Goal: Transaction & Acquisition: Purchase product/service

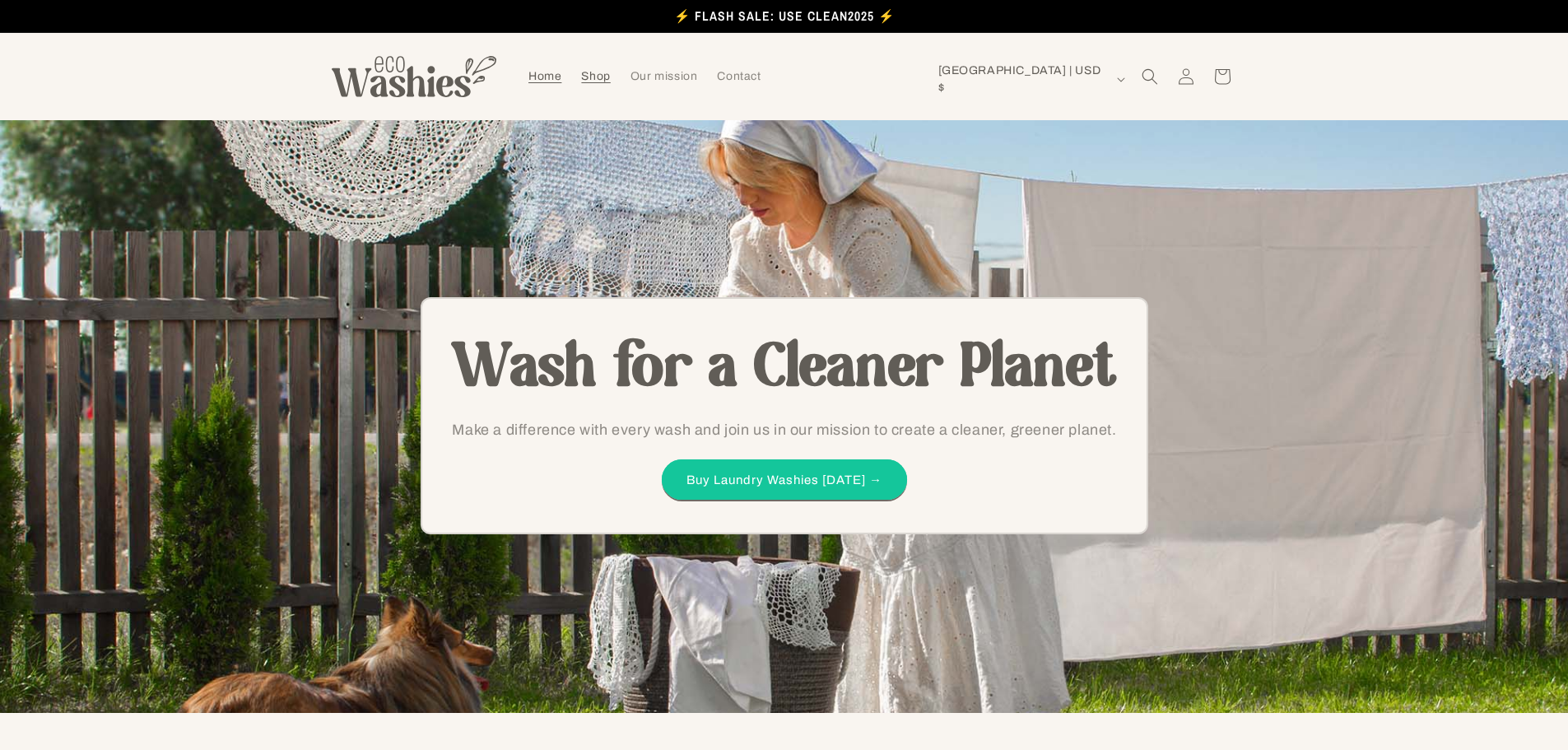
click at [578, 74] on link "Shop" at bounding box center [595, 76] width 48 height 35
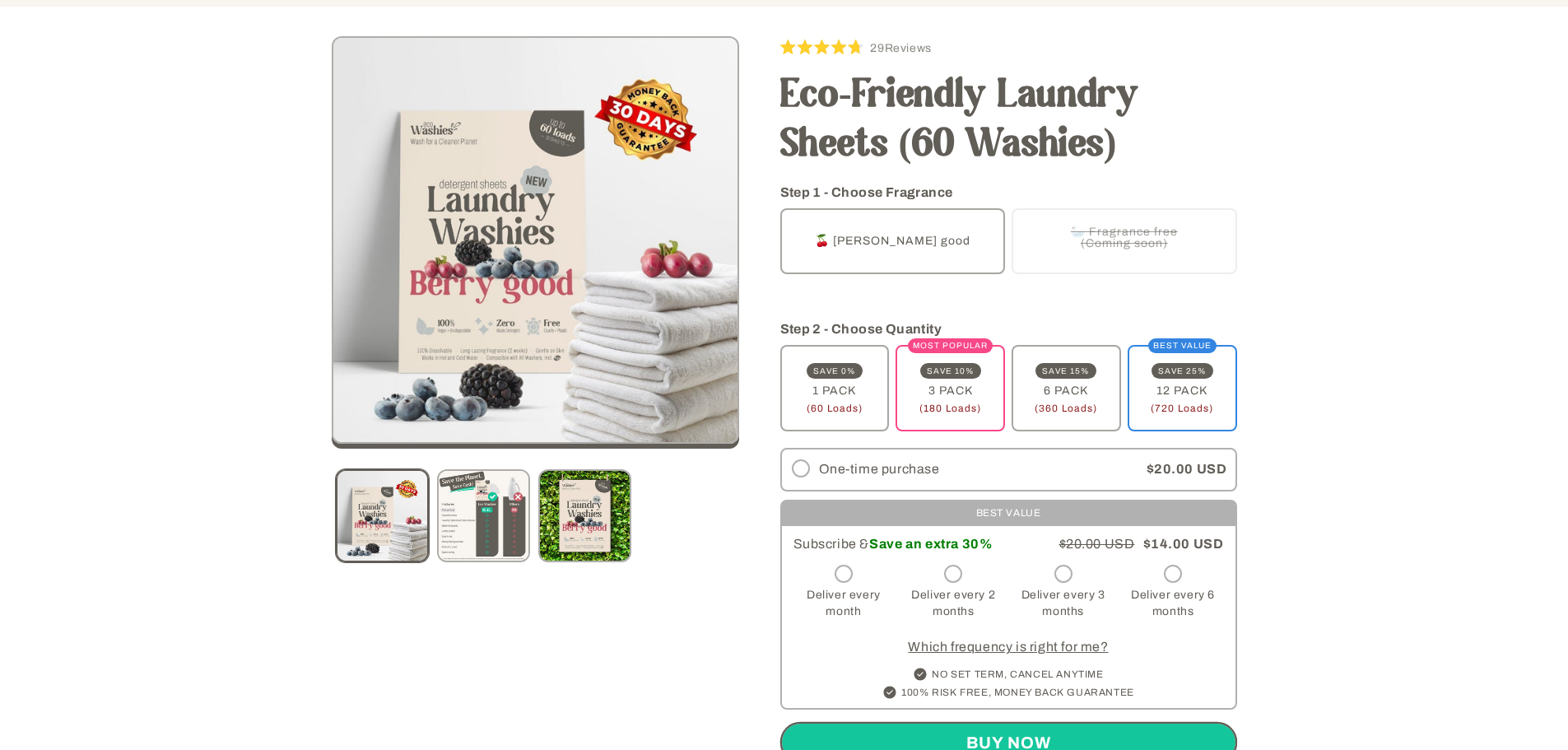
scroll to position [274, 0]
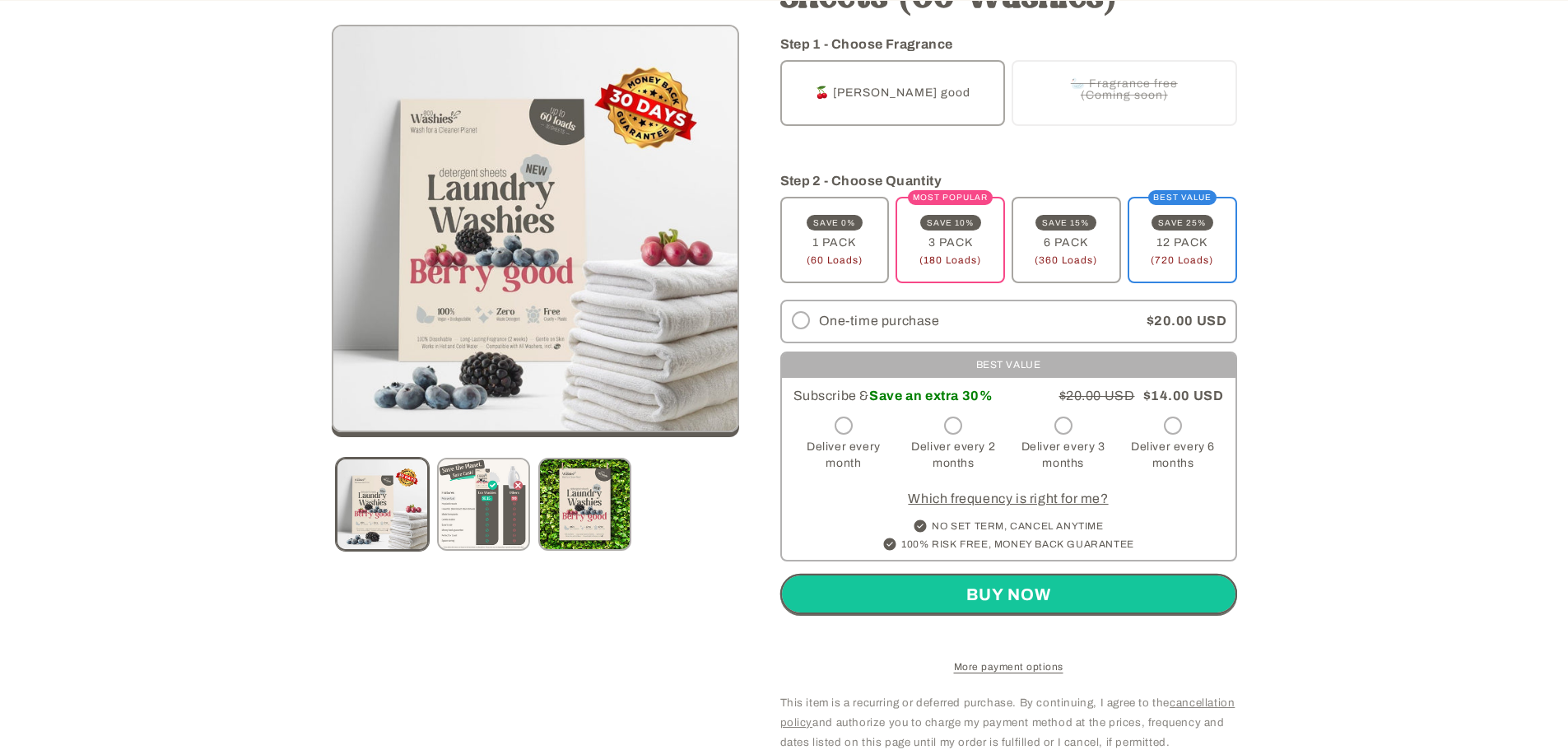
click at [1014, 492] on link "Which frequency is right for me?" at bounding box center [1008, 498] width 200 height 14
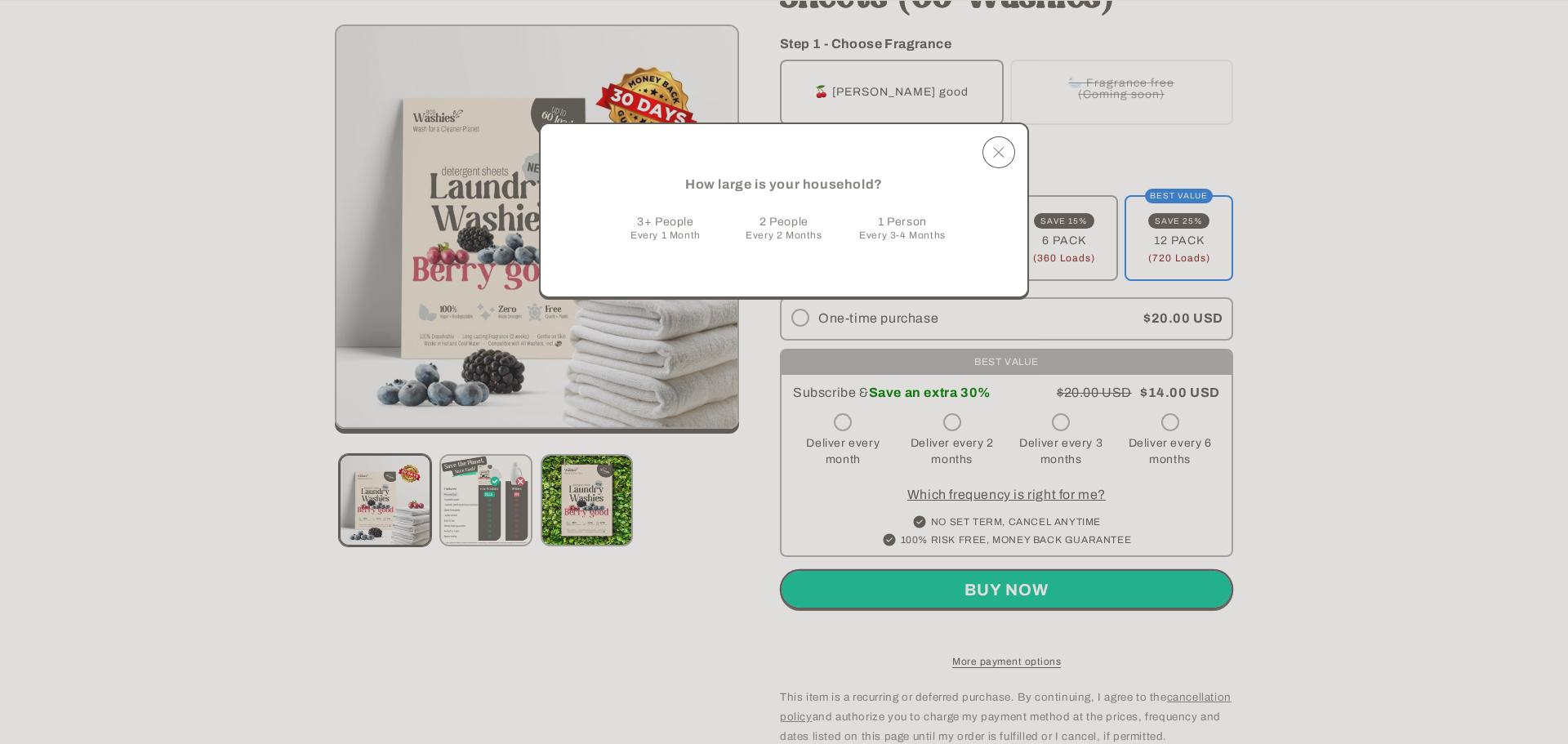
click at [760, 239] on span "Every 2 Months" at bounding box center [783, 235] width 76 height 11
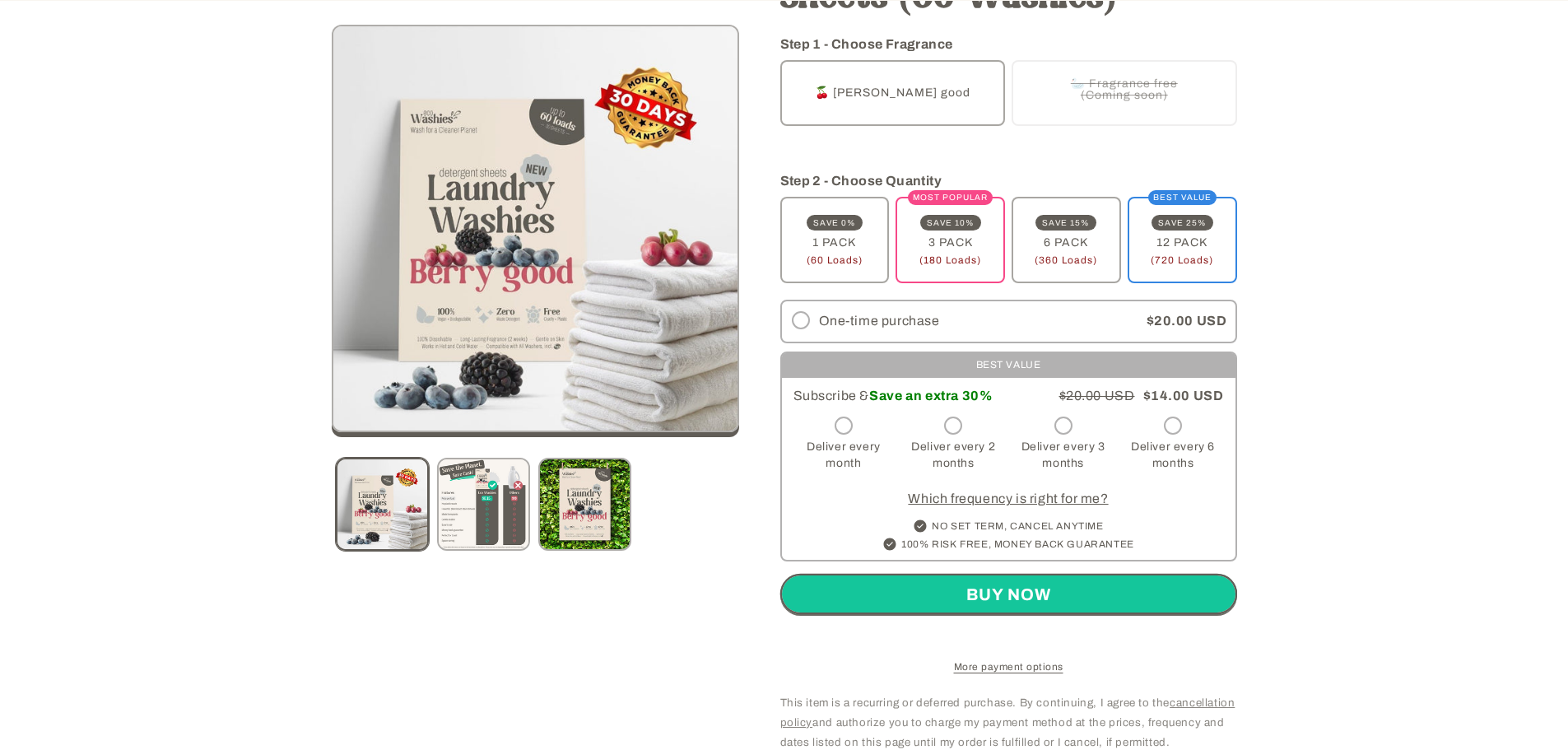
click at [992, 493] on link "Which frequency is right for me?" at bounding box center [1008, 498] width 200 height 14
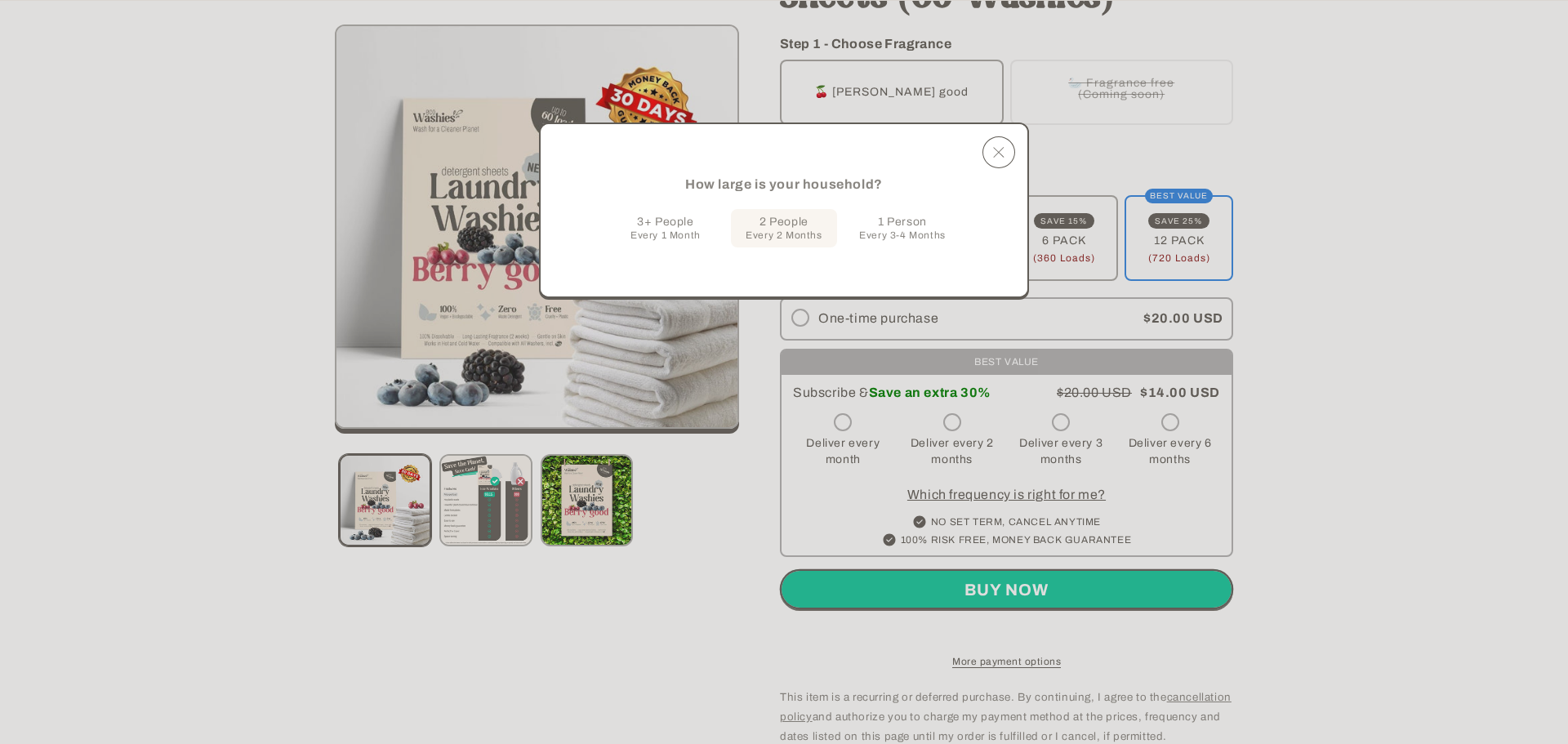
click at [870, 228] on div "1 Person Every 3-4 Months" at bounding box center [902, 229] width 106 height 38
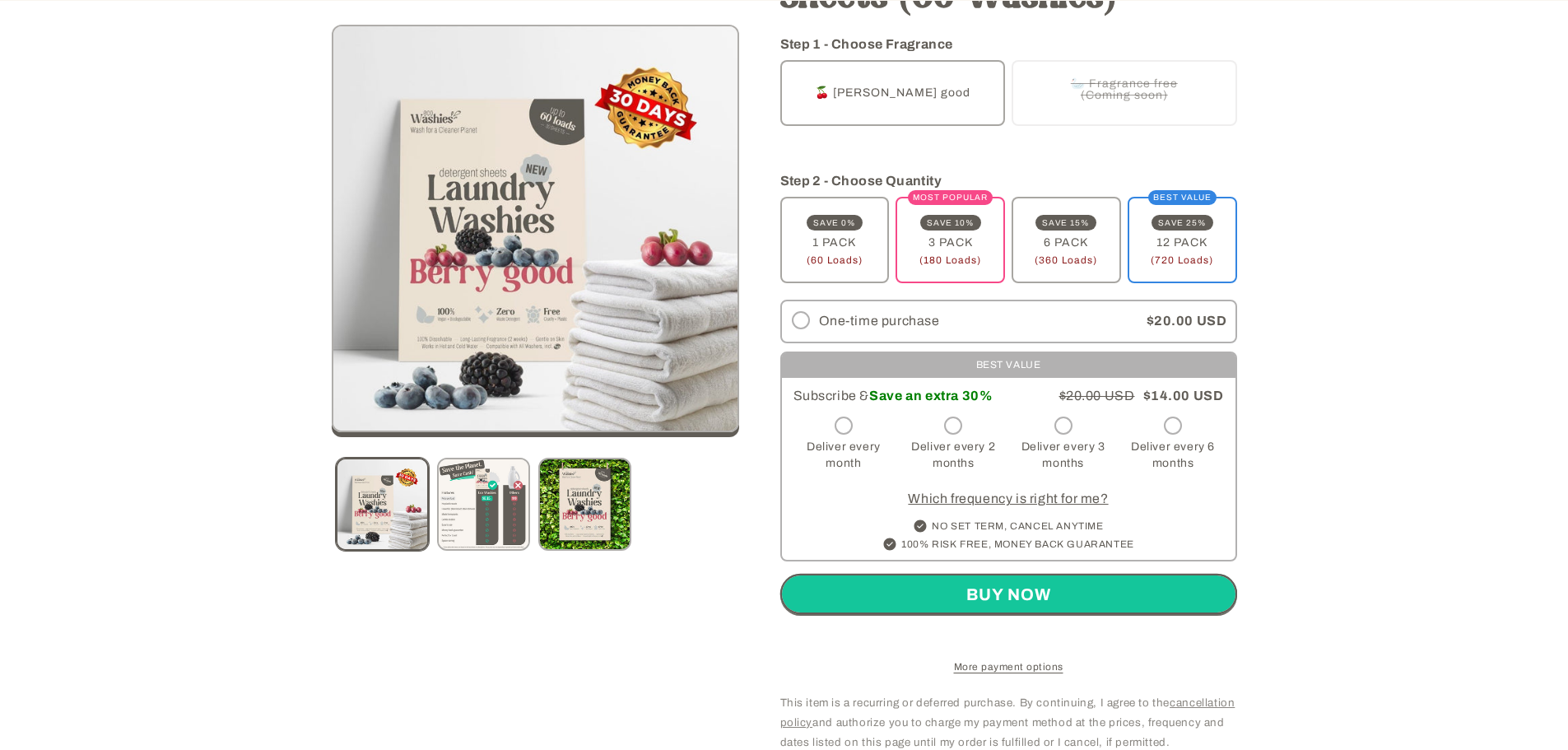
click at [997, 498] on link "Which frequency is right for me?" at bounding box center [1008, 498] width 200 height 14
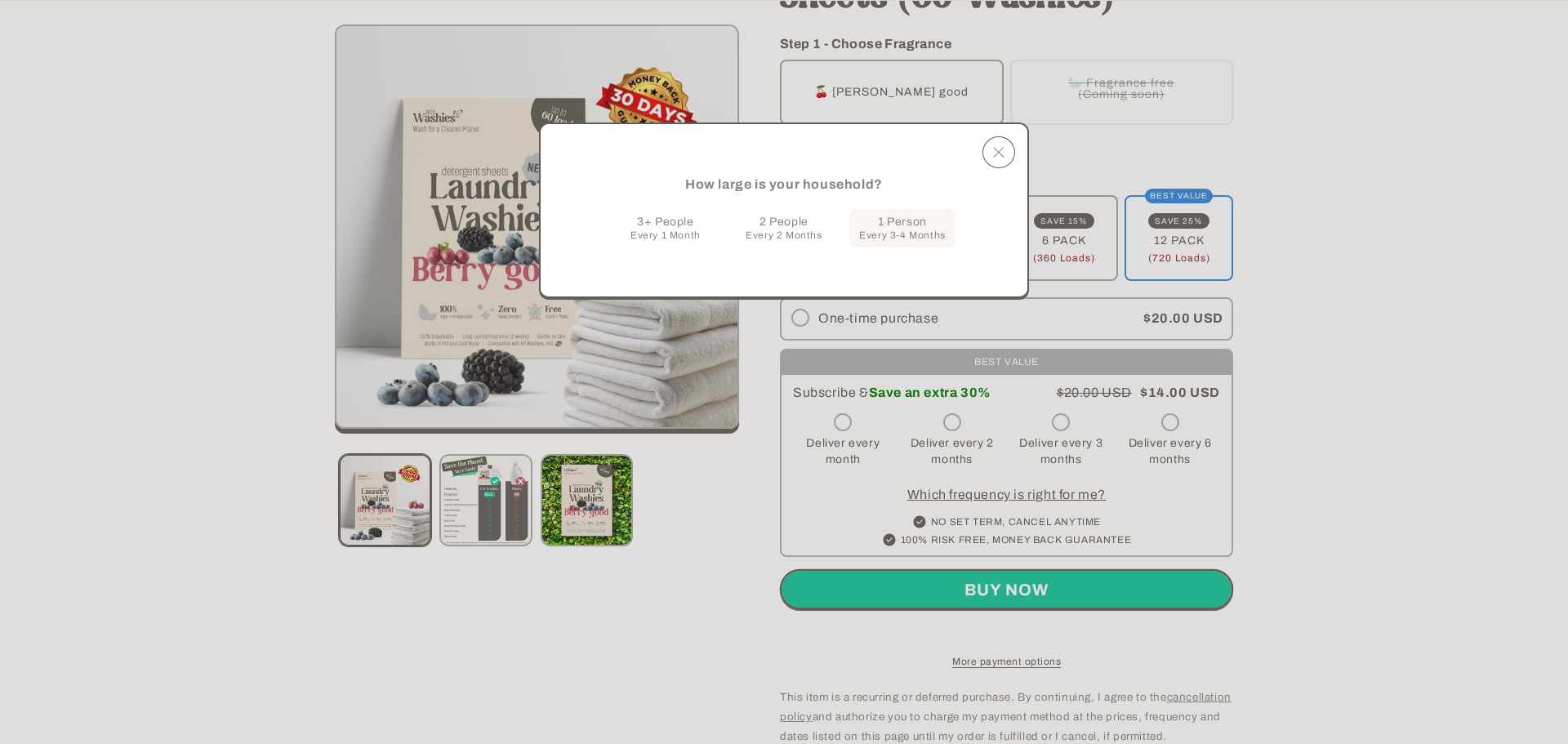
click at [680, 234] on span "Every 1 Month" at bounding box center [665, 235] width 70 height 11
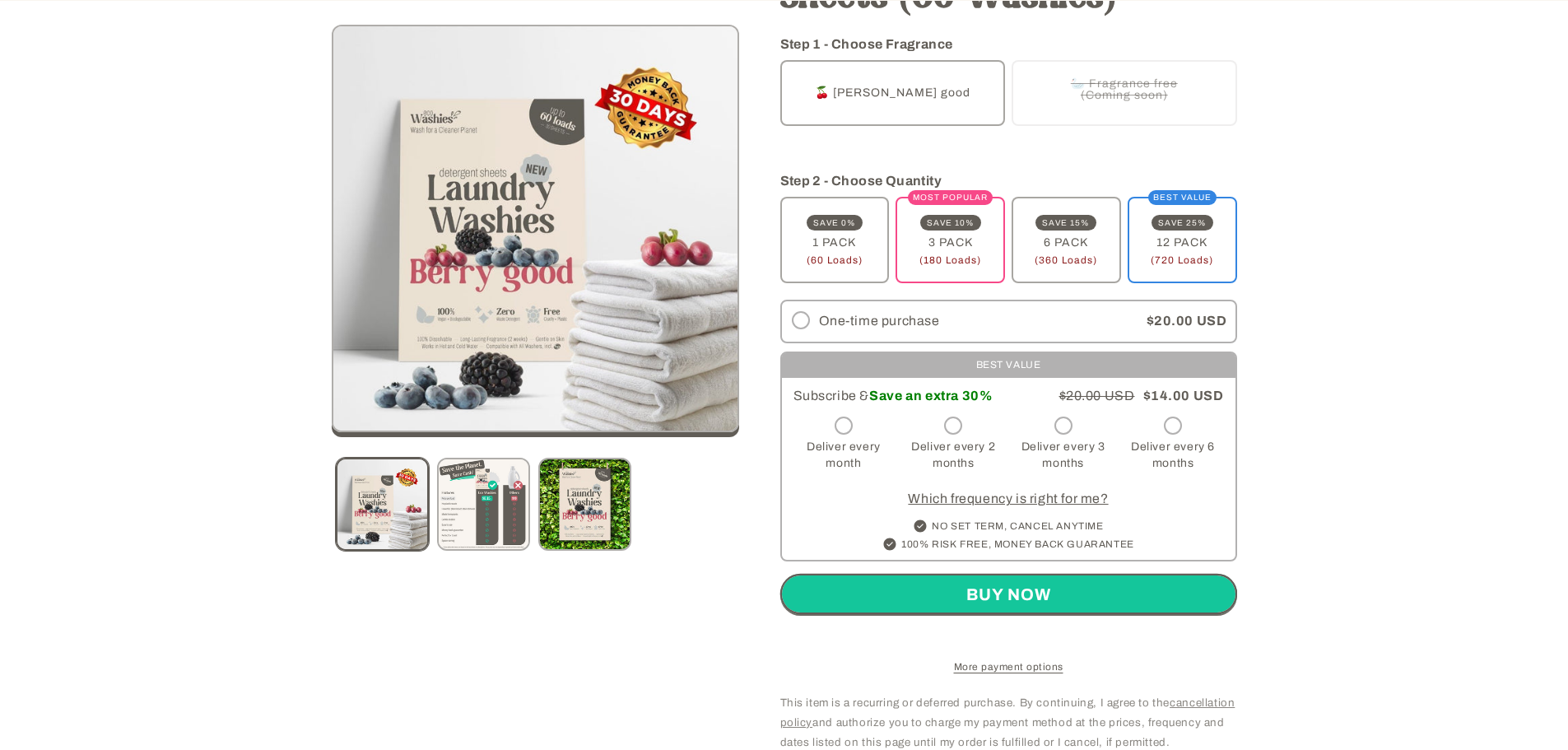
click at [1006, 495] on link "Which frequency is right for me?" at bounding box center [1008, 498] width 200 height 14
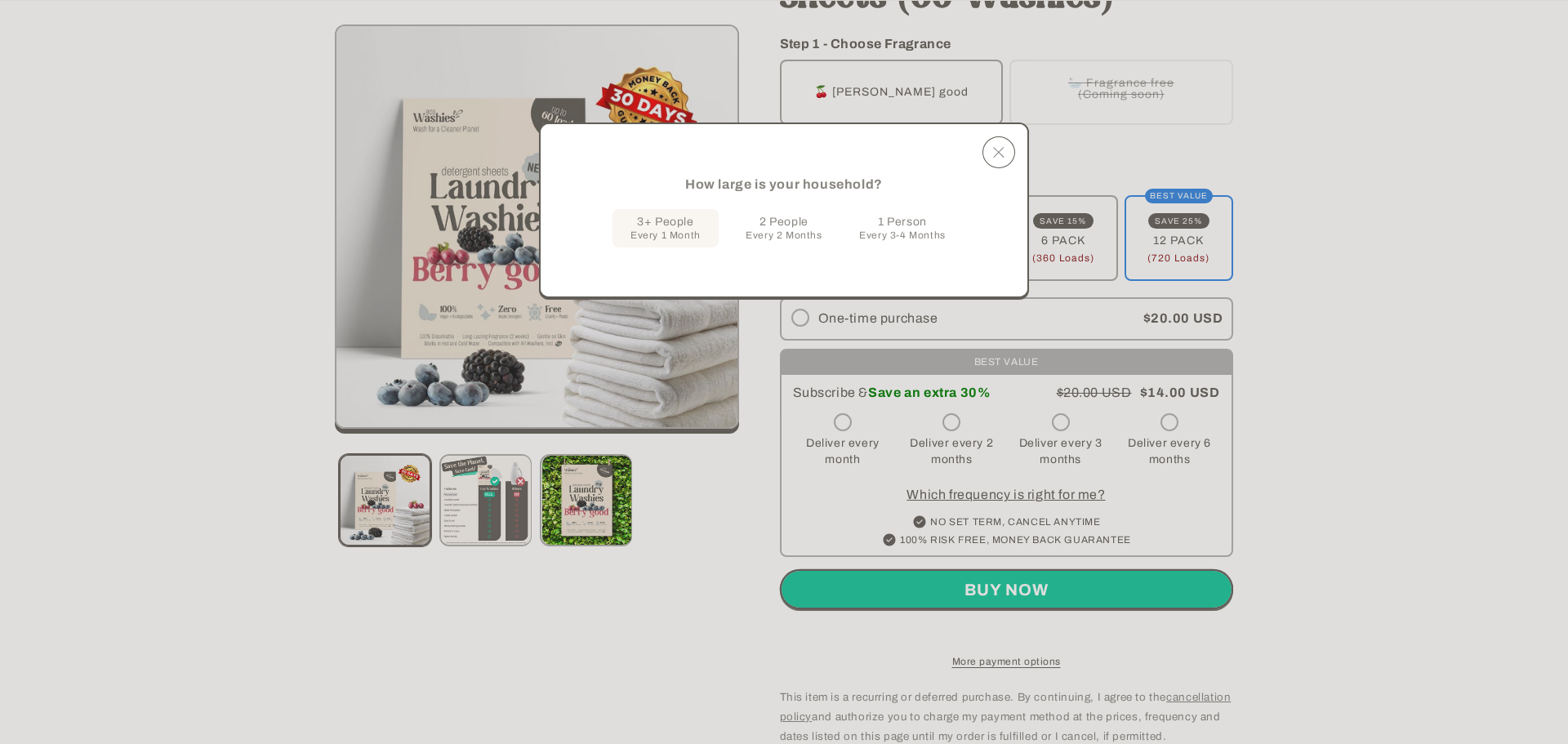
click at [896, 221] on span "1 Person" at bounding box center [902, 222] width 49 height 14
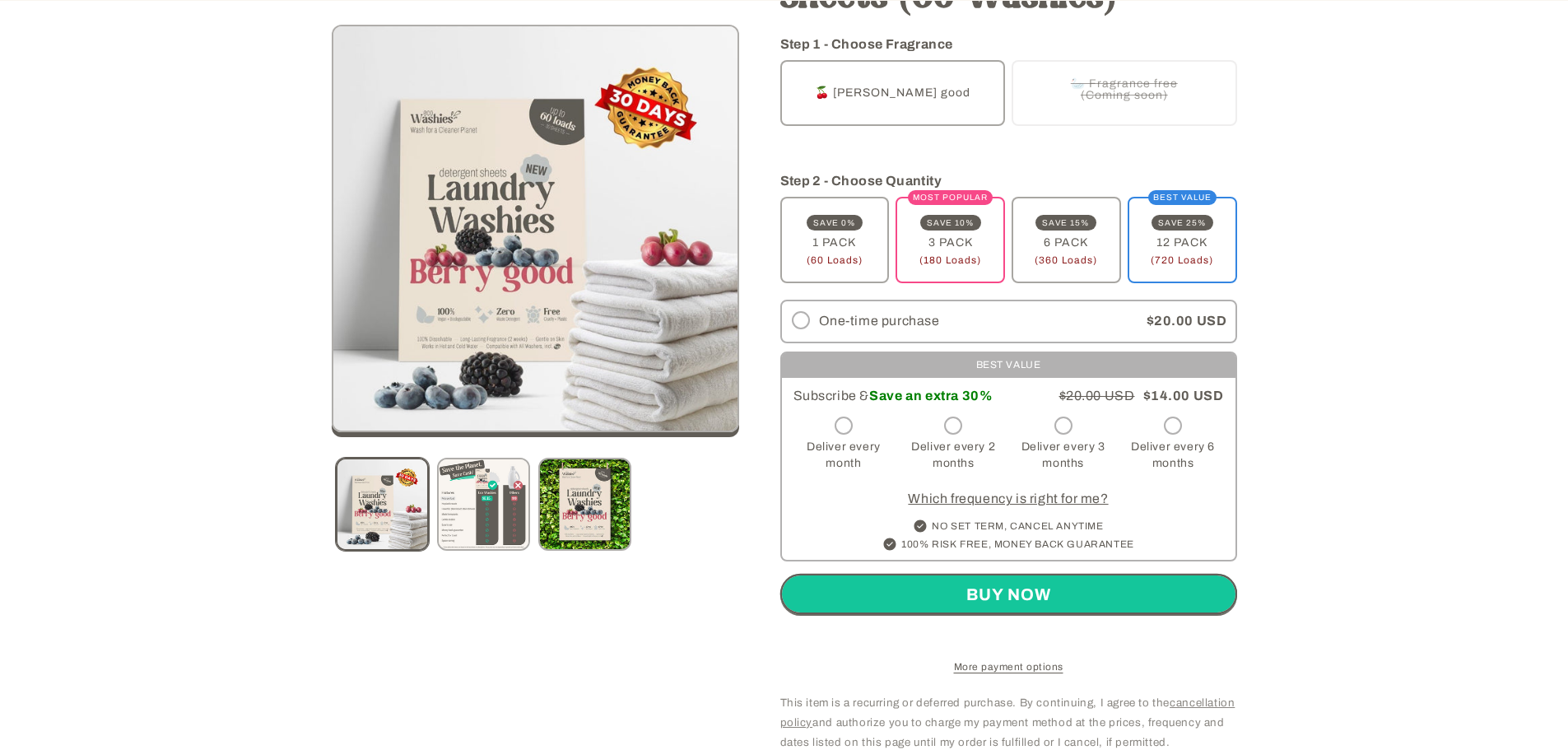
click at [1014, 495] on link "Which frequency is right for me?" at bounding box center [1008, 498] width 200 height 14
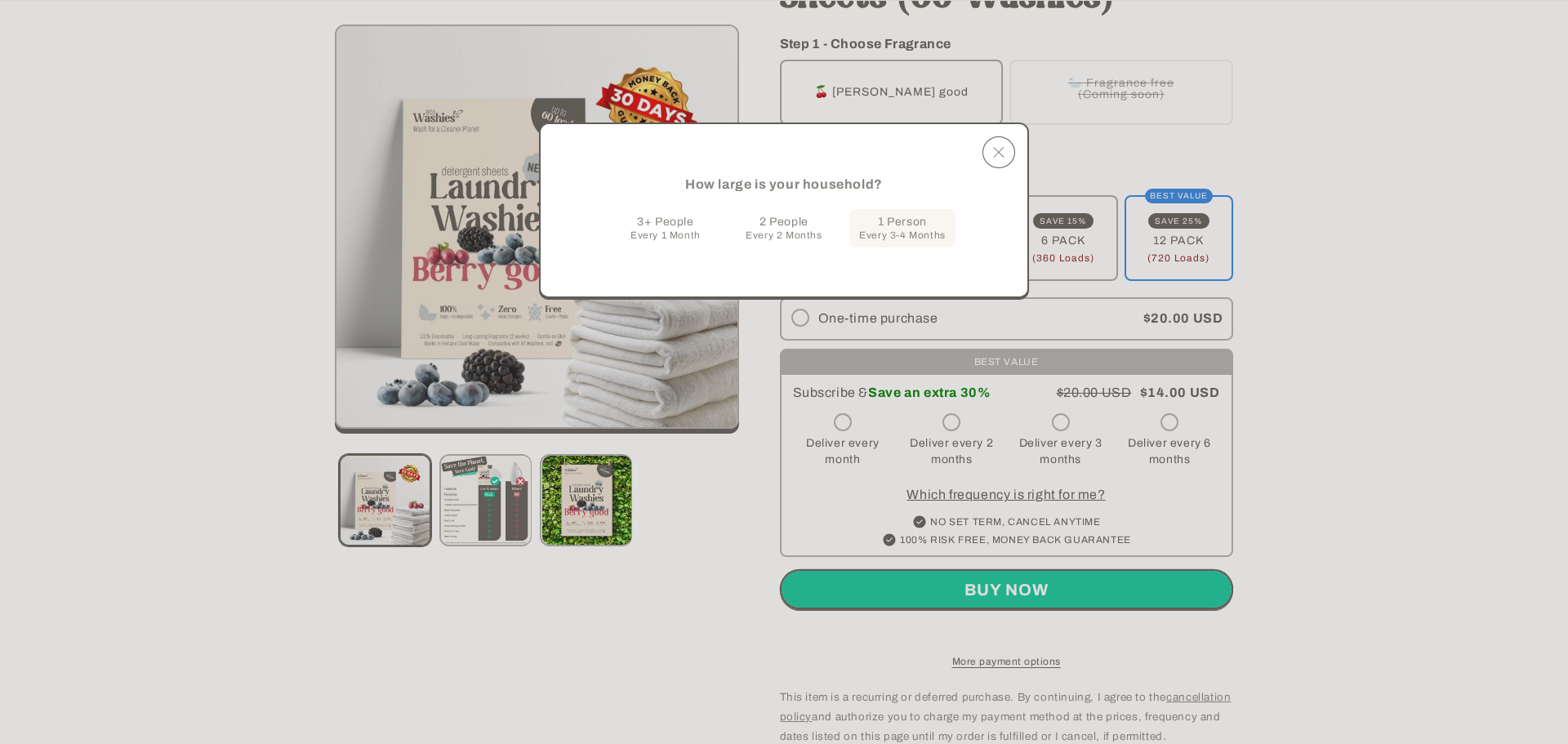
click at [788, 226] on span "2 People" at bounding box center [784, 222] width 49 height 14
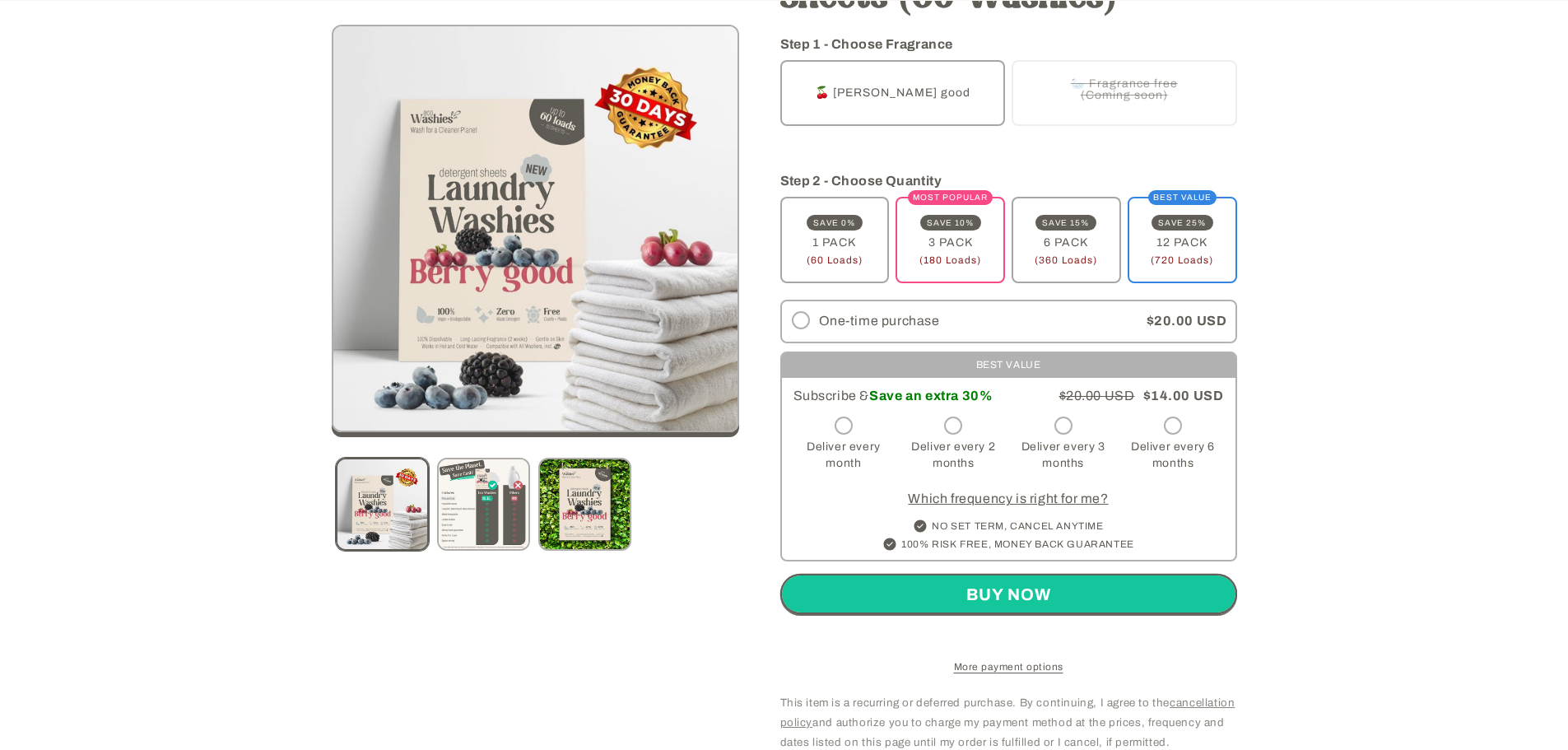
click at [953, 492] on link "Which frequency is right for me?" at bounding box center [1008, 498] width 200 height 14
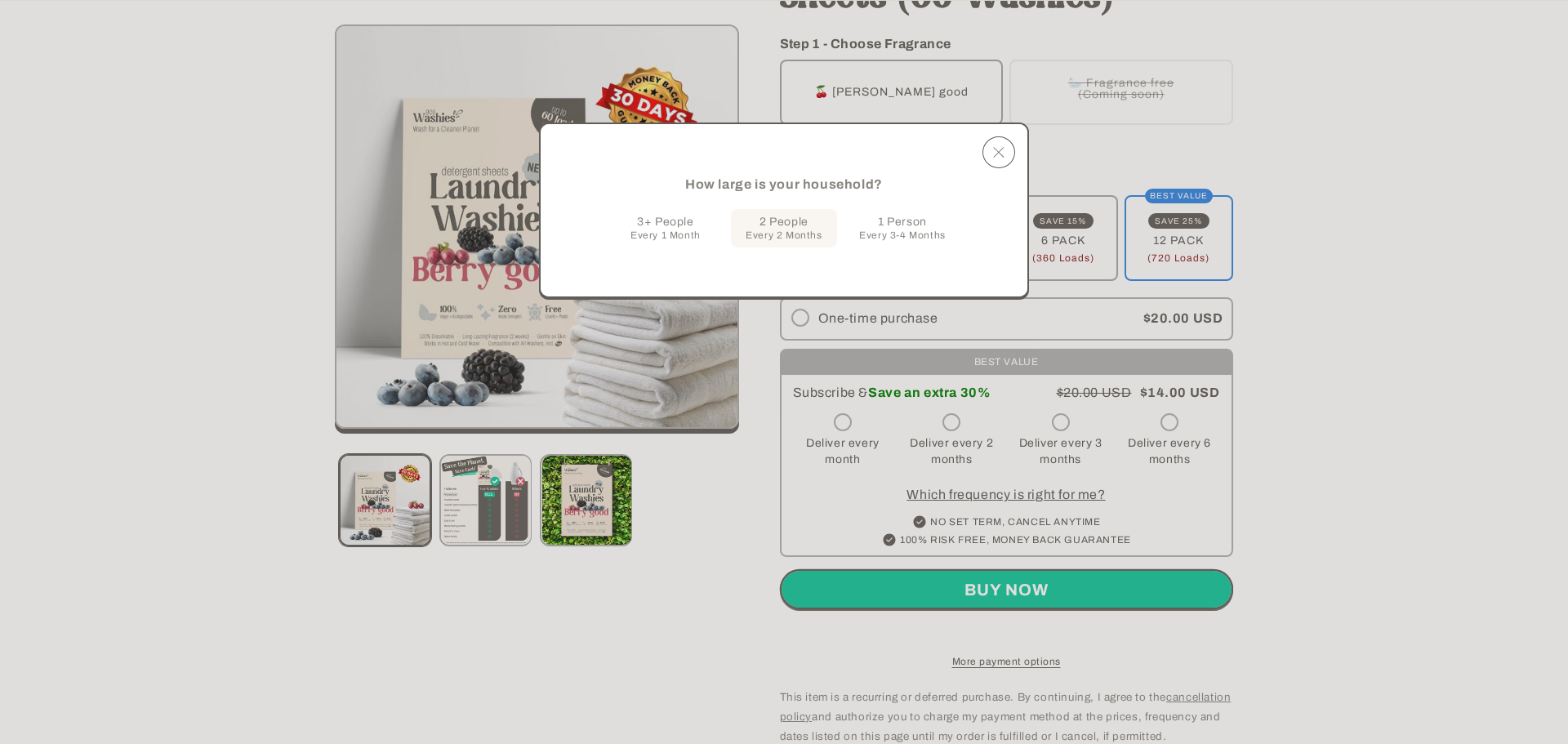
click at [675, 217] on span "3+ People" at bounding box center [665, 222] width 56 height 14
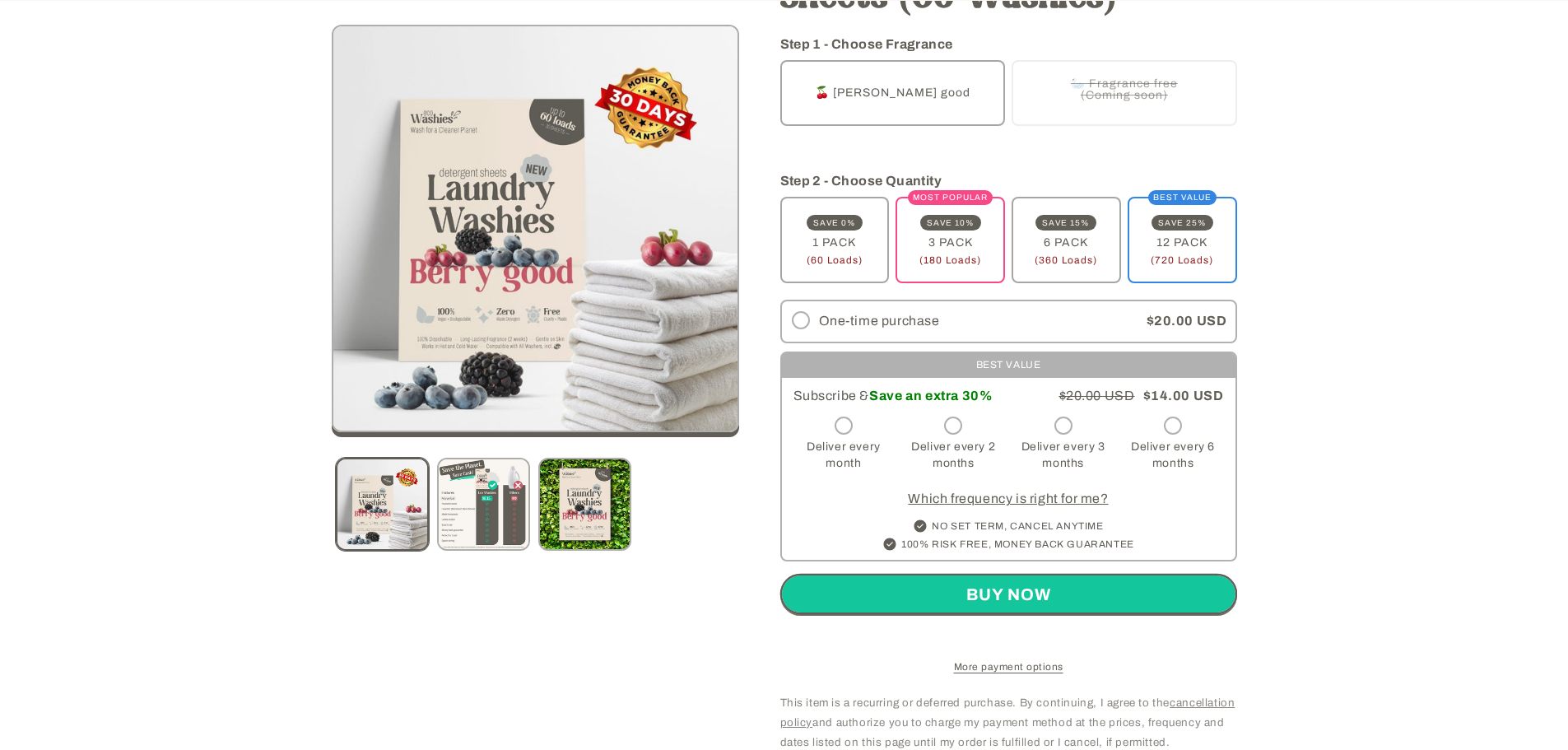
click at [999, 492] on link "Which frequency is right for me?" at bounding box center [1008, 498] width 200 height 14
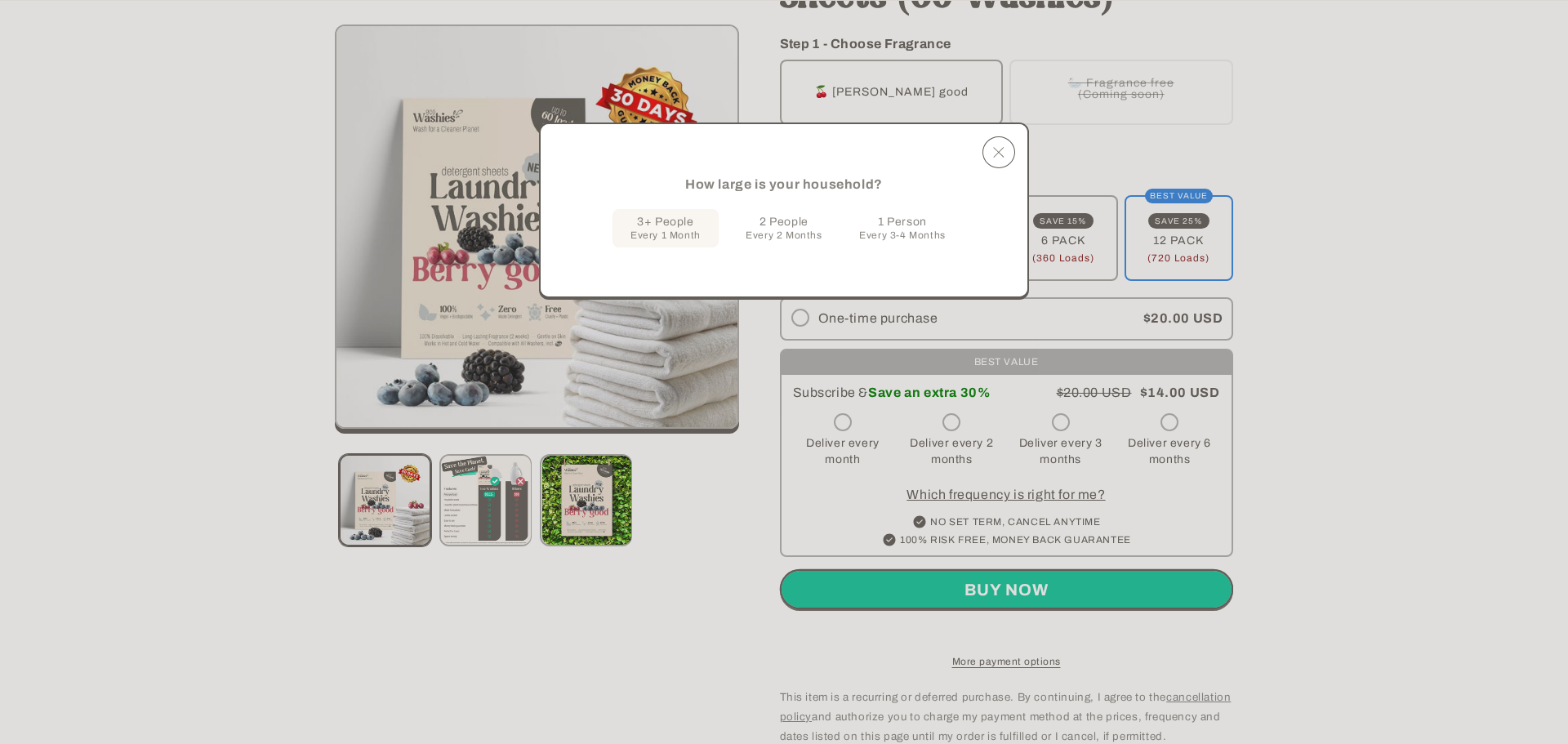
click at [764, 221] on span "2 People" at bounding box center [784, 222] width 49 height 14
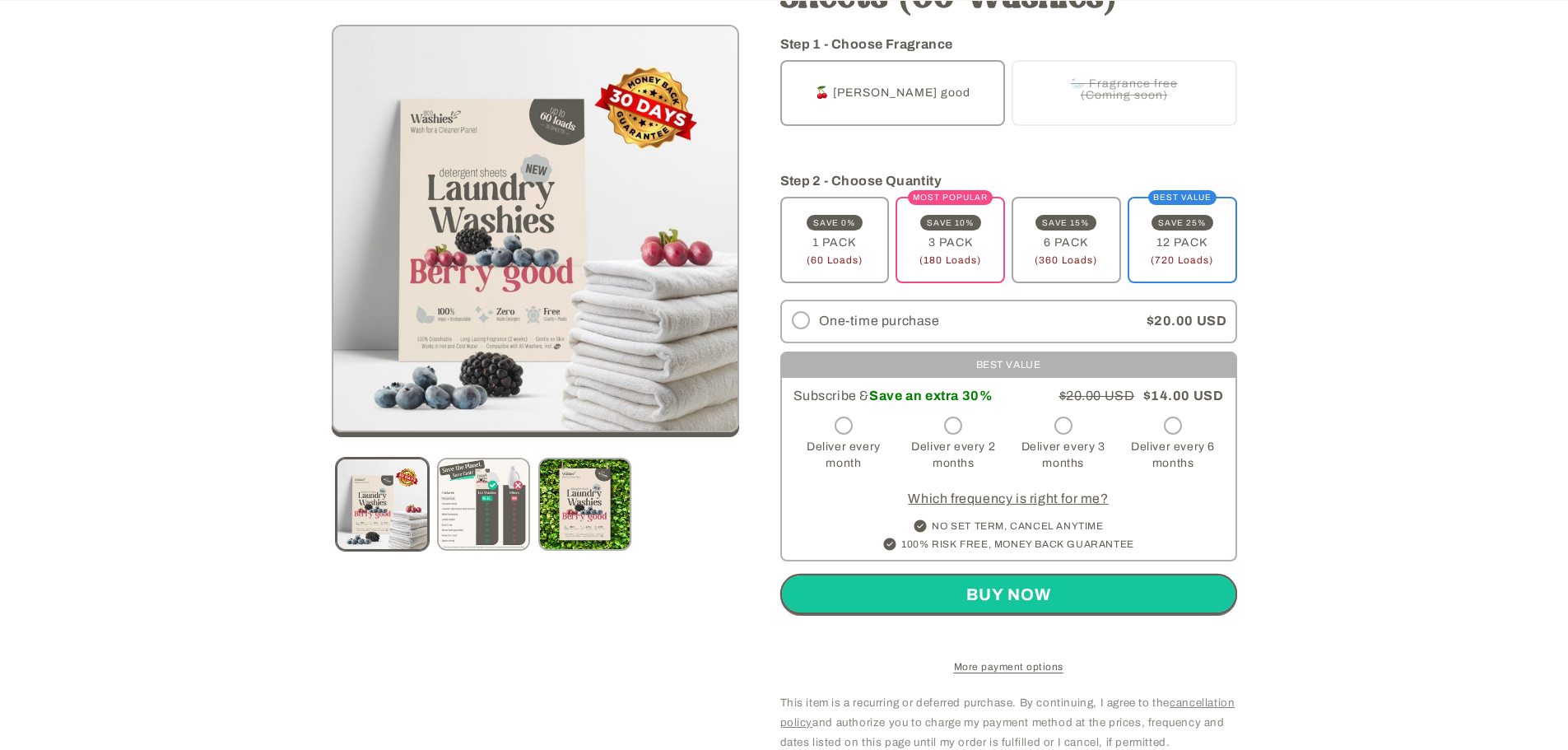
click at [983, 492] on link "Which frequency is right for me?" at bounding box center [1008, 498] width 200 height 14
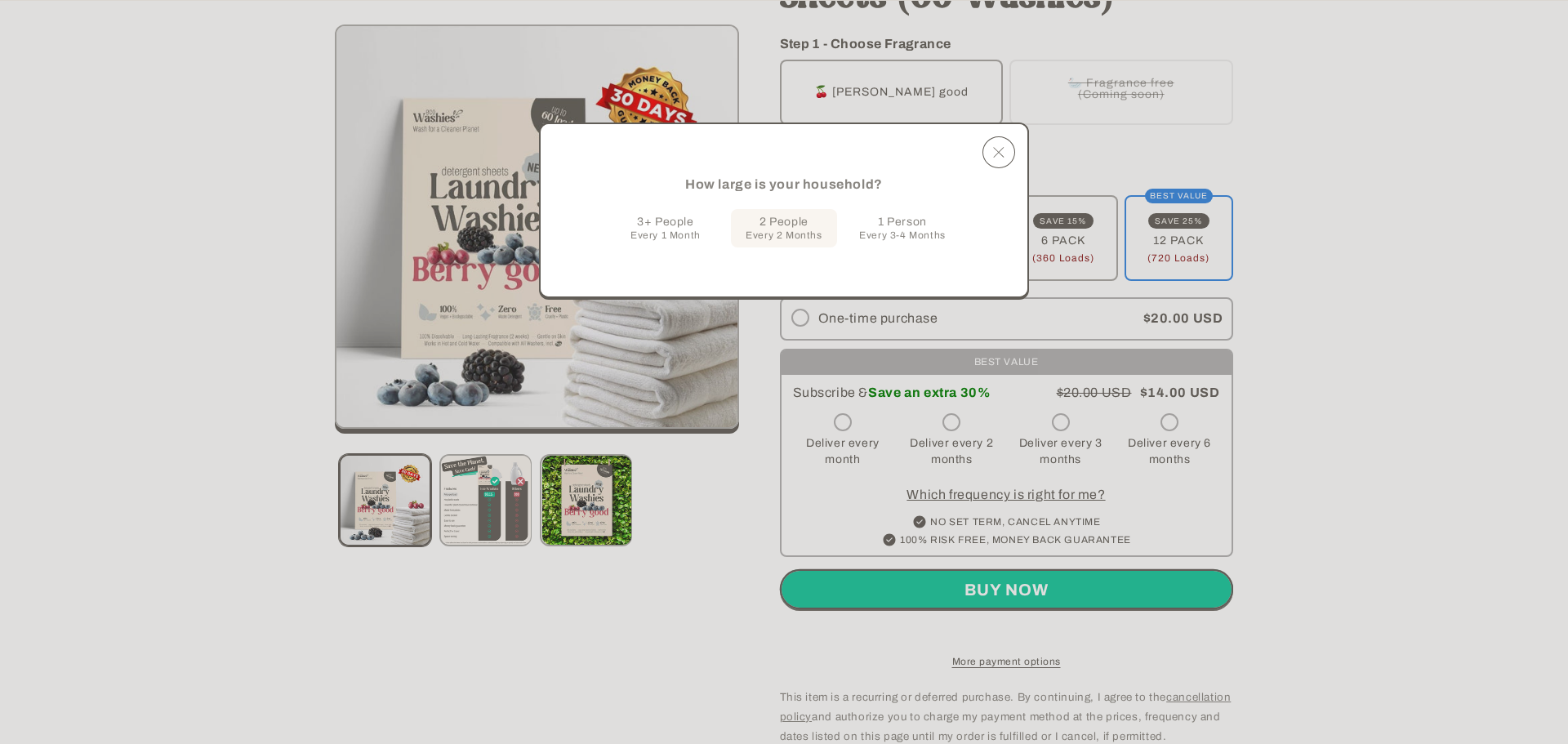
click at [885, 221] on span "1 Person" at bounding box center [902, 222] width 49 height 14
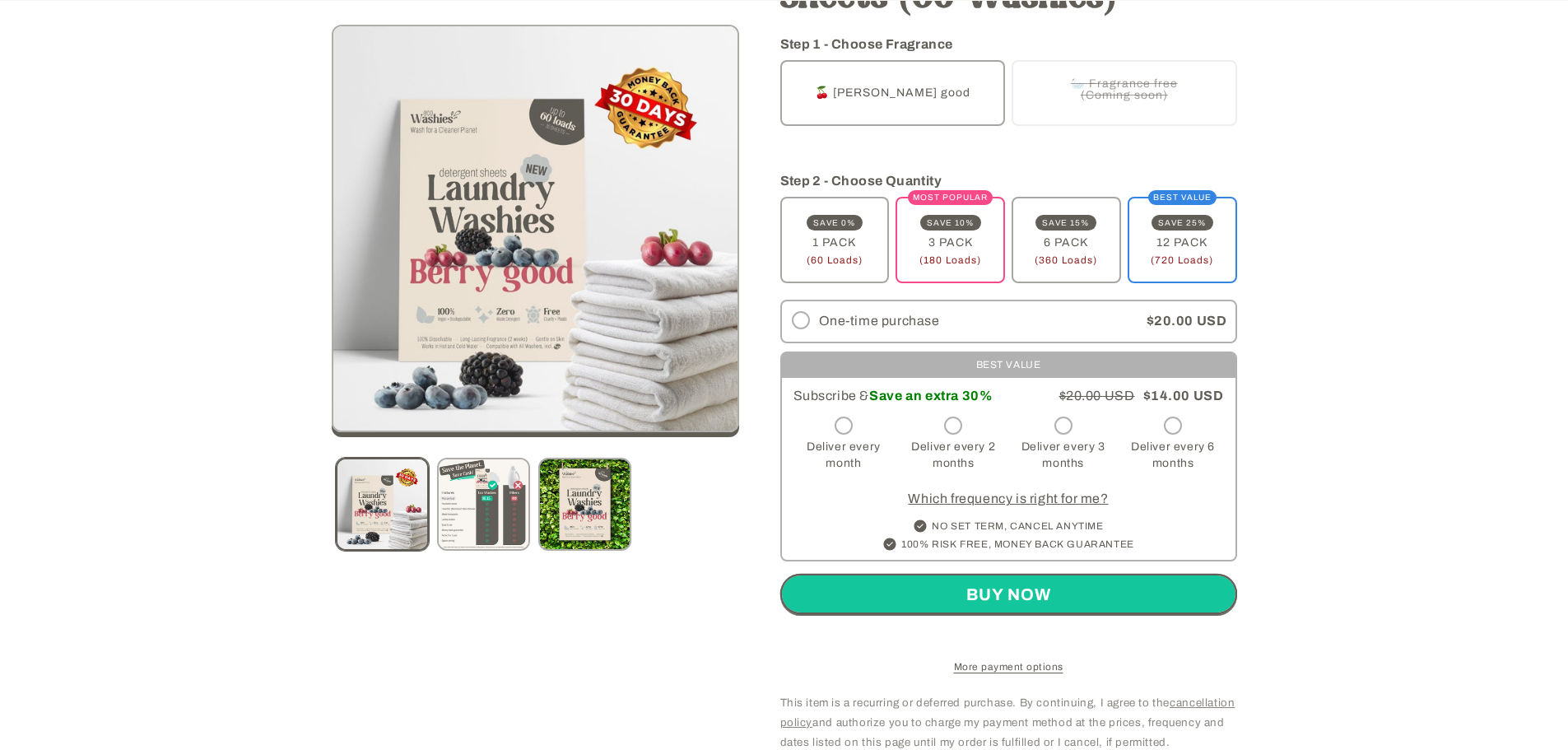
click at [1055, 493] on link "Which frequency is right for me?" at bounding box center [1008, 498] width 200 height 14
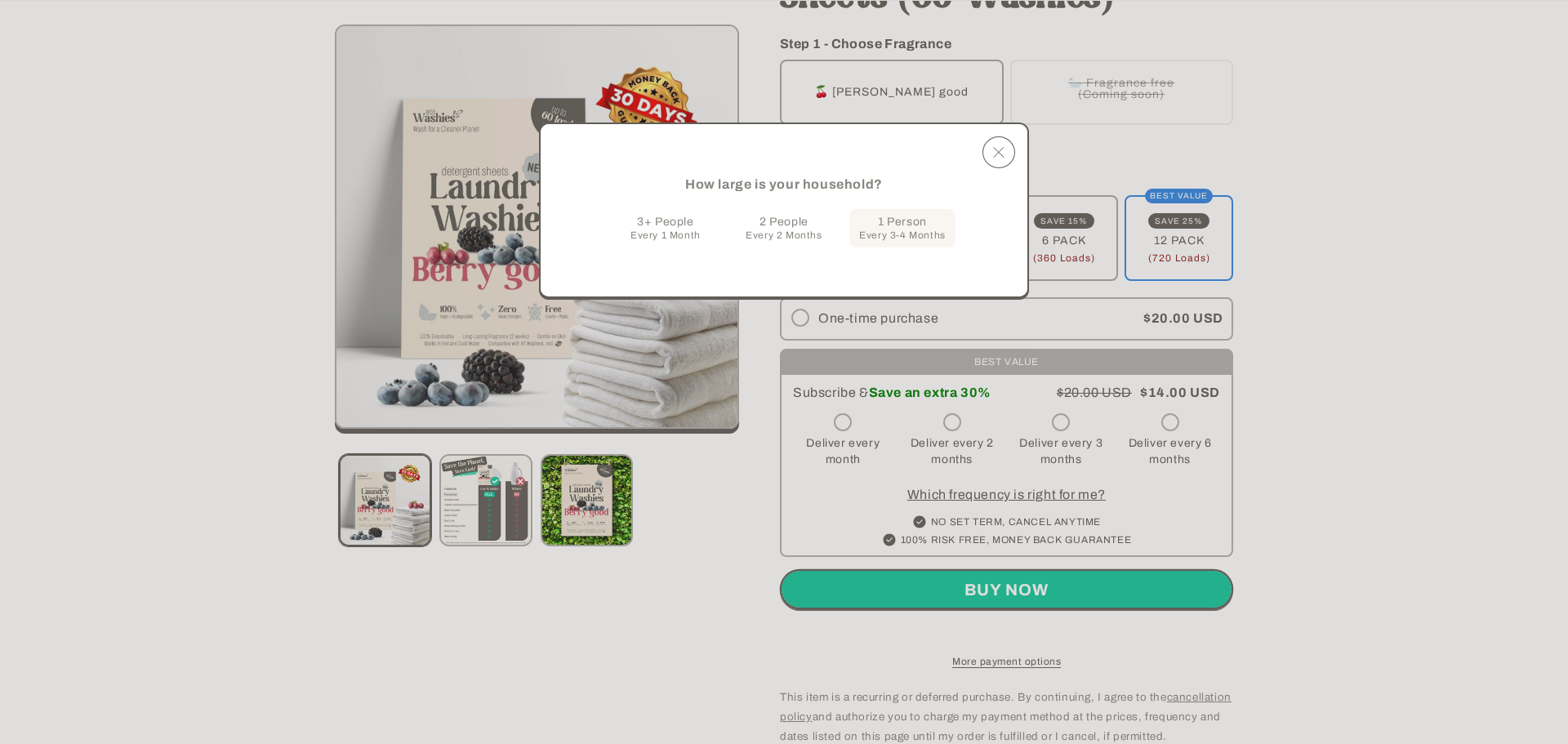
click at [1173, 503] on custom-popup-modal "How large is your household? 3+ People Every 1 Month 2 People Every 2 Months 1 …" at bounding box center [784, 372] width 1568 height 744
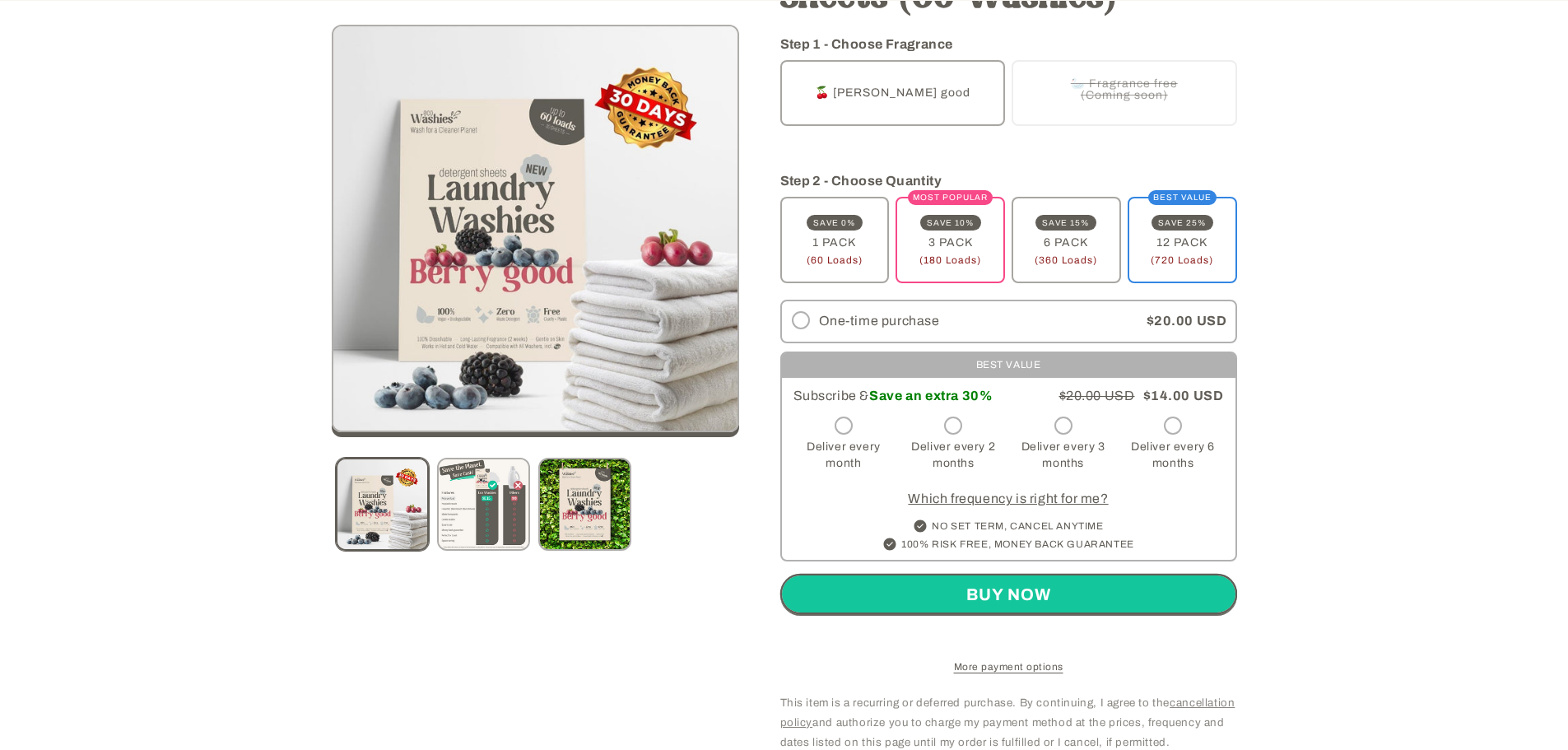
click at [950, 239] on label "MOST POPULAR SAVE 10% 3 PACK (180 Loads) Variant sold out or unavailable" at bounding box center [951, 240] width 110 height 87
click at [1063, 255] on span "(360 Loads)" at bounding box center [1066, 260] width 63 height 10
click at [1161, 263] on label "BEST VALUE SAVE 25% 12 PACK (720 Loads) Variant sold out or unavailable" at bounding box center [1183, 240] width 110 height 87
click at [846, 238] on label "SAVE 0% 1 PACK (60 Loads) Variant sold out or unavailable" at bounding box center [835, 240] width 110 height 87
click at [953, 255] on span "(180 Loads)" at bounding box center [951, 260] width 62 height 10
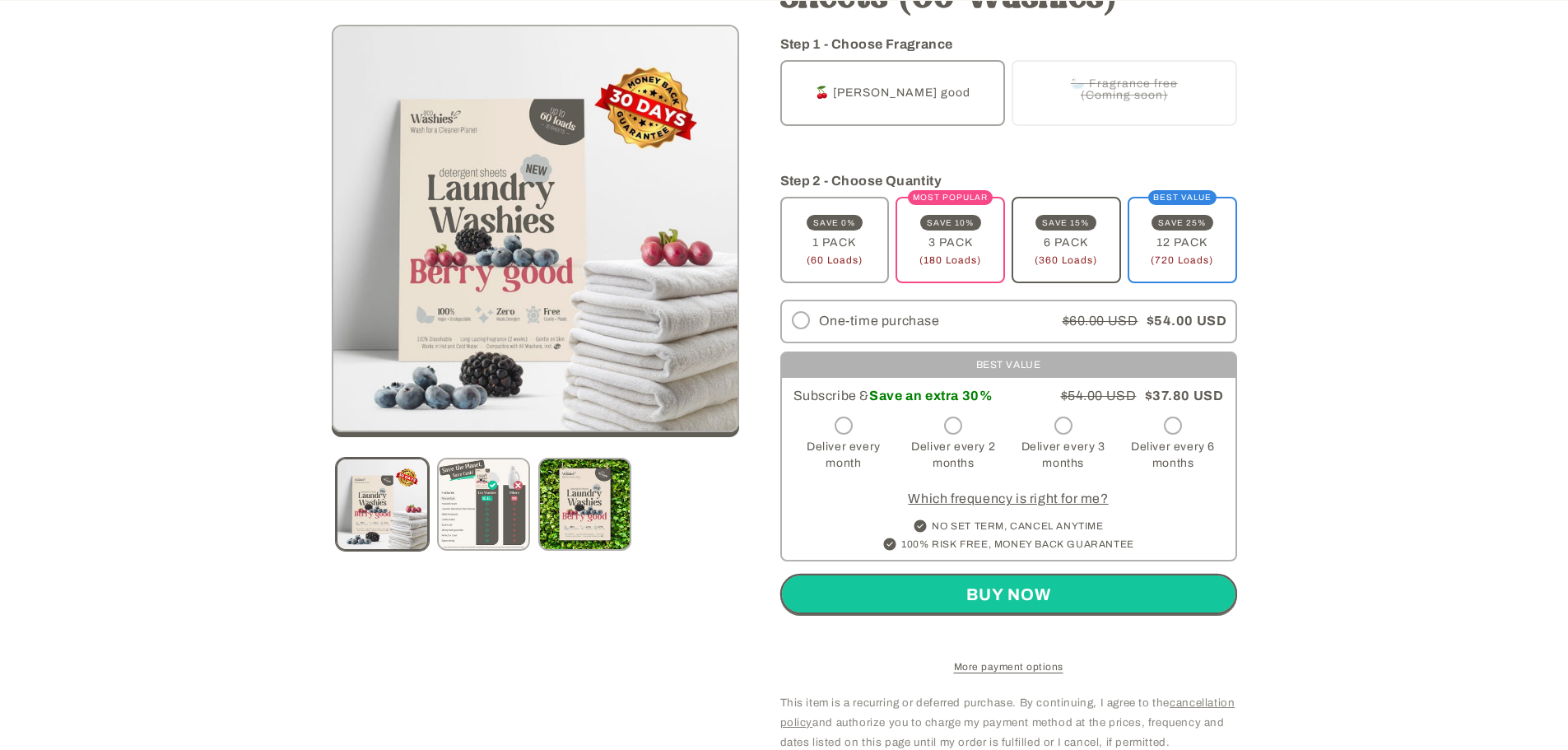
click at [1087, 264] on label "SAVE 15% 6 PACK (360 Loads) Variant sold out or unavailable" at bounding box center [1067, 240] width 110 height 87
click at [1183, 265] on label "BEST VALUE SAVE 25% 12 PACK (720 Loads) Variant sold out or unavailable" at bounding box center [1183, 240] width 110 height 87
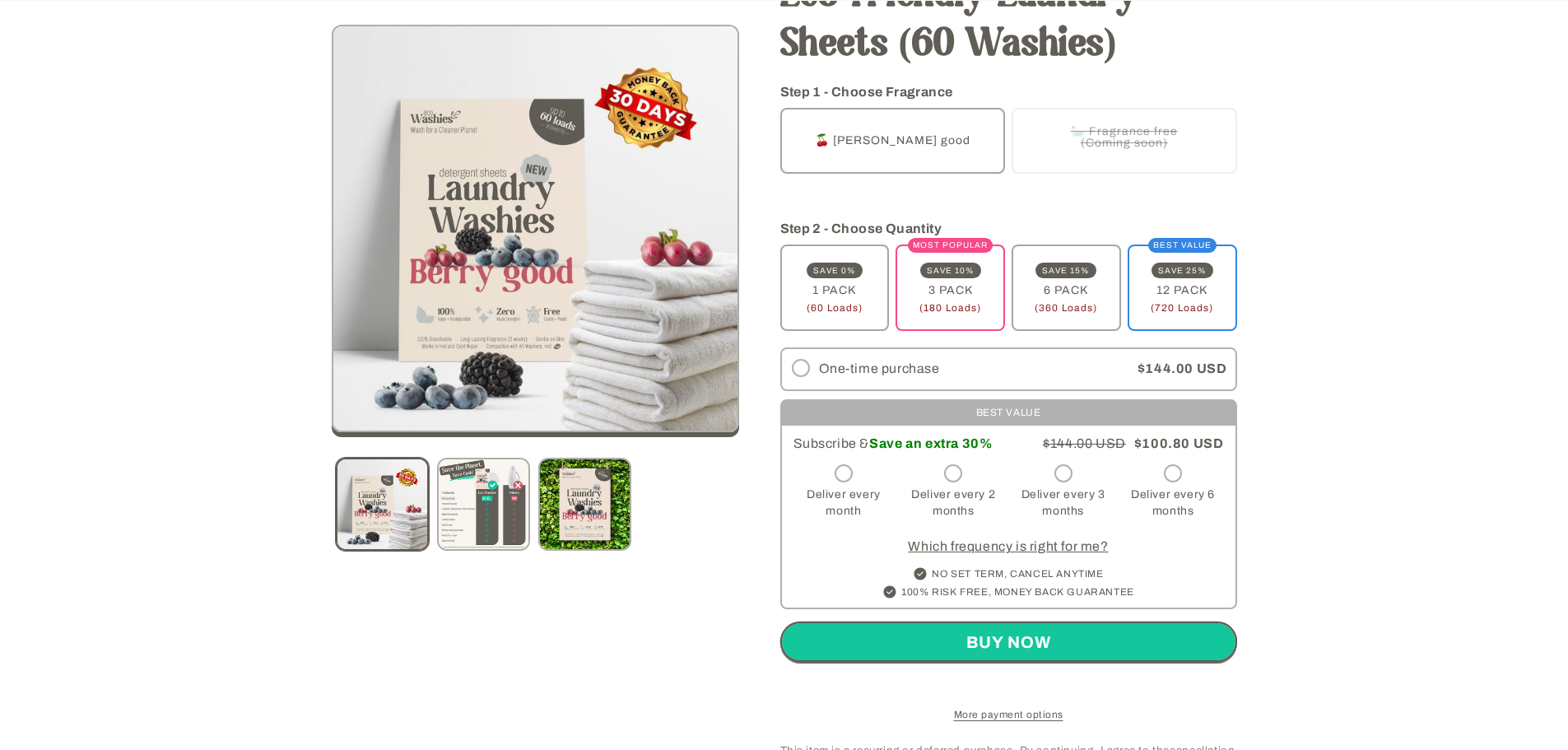
scroll to position [274, 0]
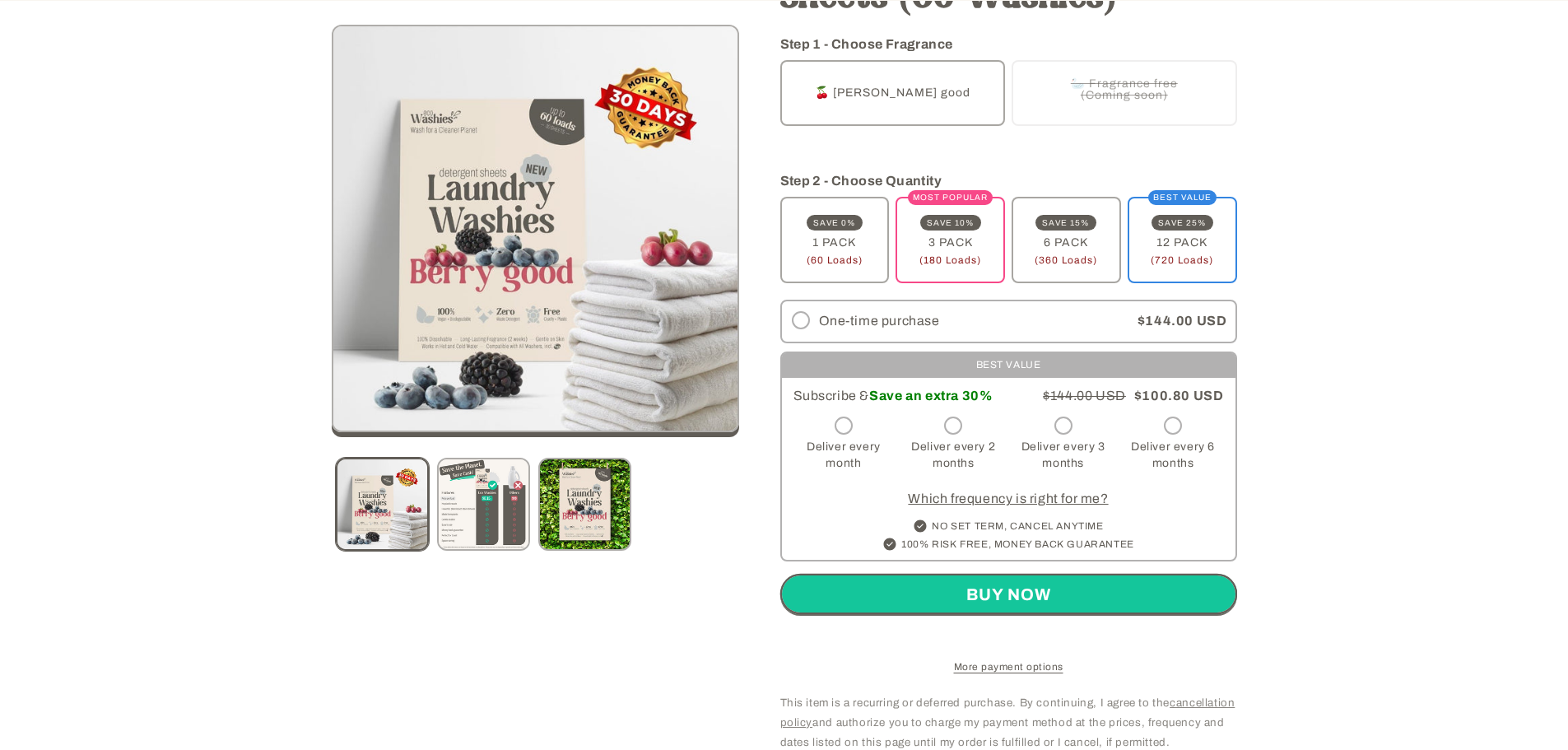
click at [823, 321] on label "One-time purchase" at bounding box center [956, 321] width 347 height 40
click at [869, 437] on label "Deliver every month" at bounding box center [844, 445] width 101 height 67
click at [960, 439] on label "Deliver every 2 months" at bounding box center [954, 445] width 101 height 67
click at [1060, 437] on label "Deliver every 3 months" at bounding box center [1063, 445] width 101 height 67
click at [1156, 436] on label "Deliver every 6 months" at bounding box center [1173, 445] width 101 height 67
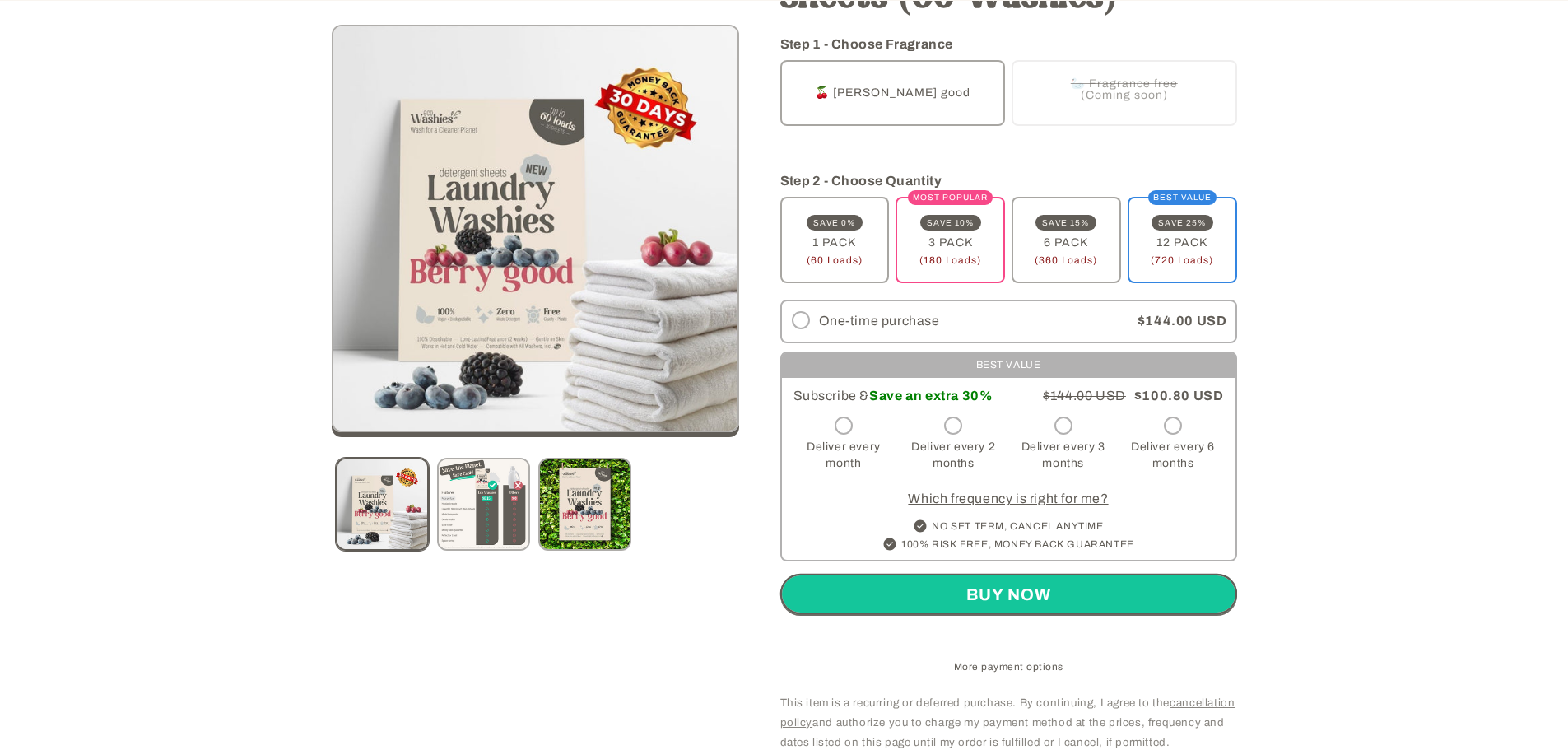
click at [1053, 418] on label "Deliver every 3 months" at bounding box center [1063, 445] width 101 height 67
click at [980, 425] on label "Deliver every 2 months" at bounding box center [954, 445] width 101 height 67
click at [1083, 419] on label "Deliver every 3 months" at bounding box center [1063, 445] width 101 height 67
click at [1203, 461] on label "Deliver every 6 months" at bounding box center [1173, 445] width 101 height 67
click at [1034, 457] on label "Deliver every 3 months" at bounding box center [1063, 445] width 101 height 67
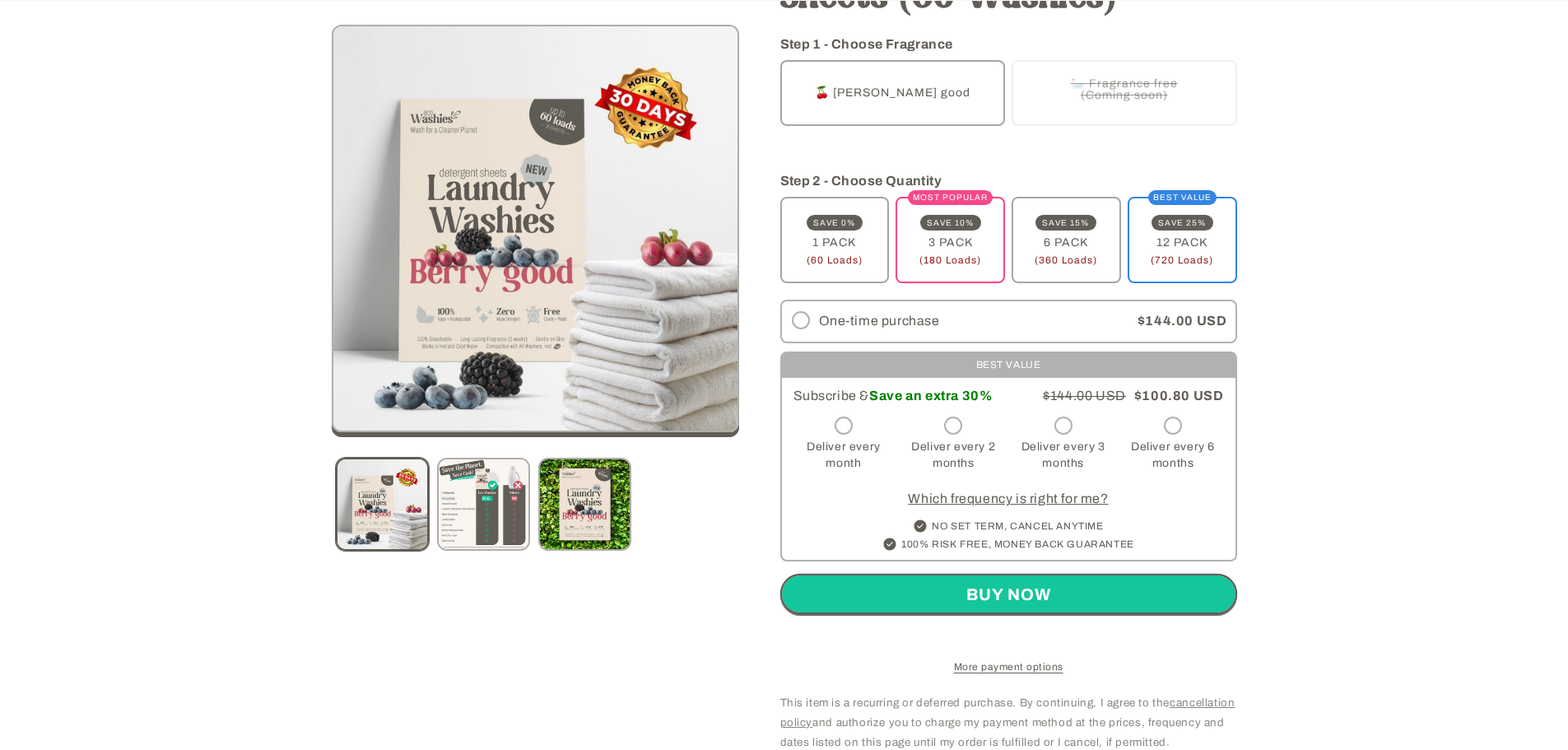
click at [921, 471] on label "Deliver every 2 months" at bounding box center [954, 445] width 101 height 67
click at [857, 458] on label "Deliver every month" at bounding box center [844, 445] width 101 height 67
click at [1057, 255] on span "(360 Loads)" at bounding box center [1066, 260] width 63 height 10
click at [1165, 238] on label "BEST VALUE SAVE 25% 12 PACK (720 Loads) Variant sold out or unavailable" at bounding box center [1183, 240] width 110 height 87
click at [1068, 246] on label "SAVE 15% 6 PACK (360 Loads) Variant sold out or unavailable" at bounding box center [1067, 240] width 110 height 87
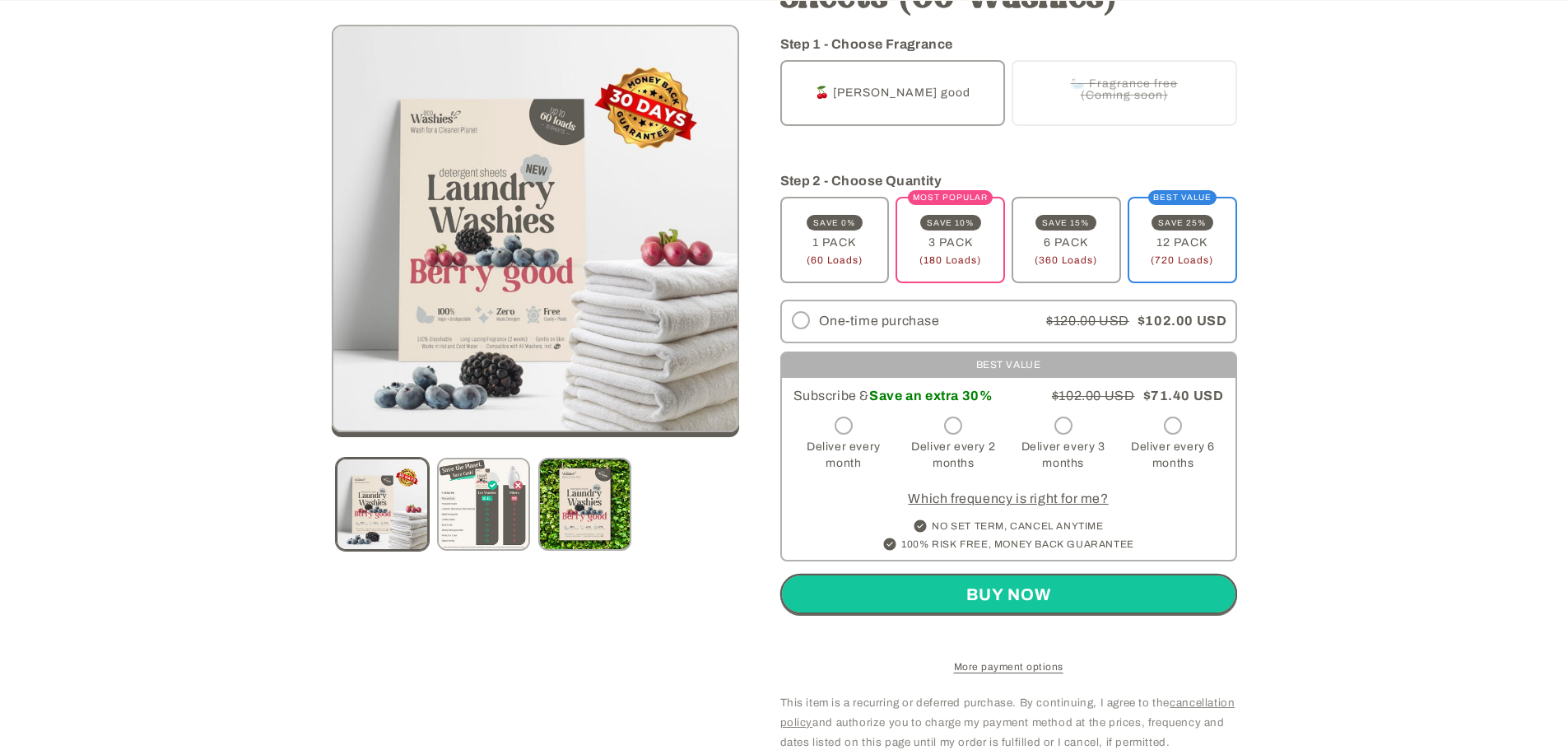
click at [952, 255] on span "(180 Loads)" at bounding box center [951, 260] width 62 height 10
click at [846, 241] on label "SAVE 0% 1 PACK (60 Loads) Variant sold out or unavailable" at bounding box center [835, 240] width 110 height 87
click at [1083, 262] on label "SAVE 15% 6 PACK (360 Loads) Variant sold out or unavailable" at bounding box center [1067, 240] width 110 height 87
click at [1177, 255] on span "(720 Loads)" at bounding box center [1182, 260] width 63 height 10
click at [1084, 255] on span "(360 Loads)" at bounding box center [1066, 260] width 63 height 10
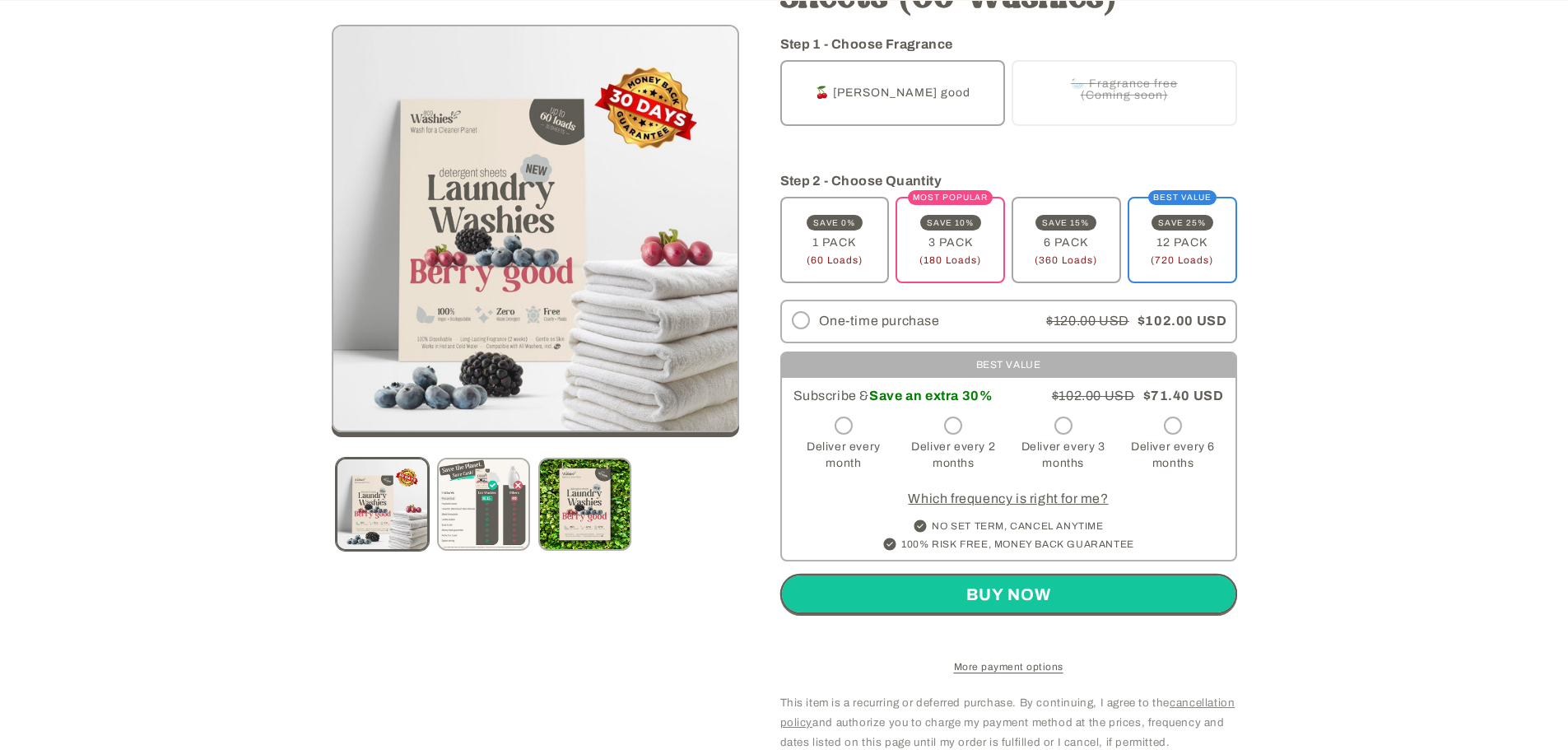
click at [948, 255] on span "(180 Loads)" at bounding box center [951, 260] width 62 height 10
click at [853, 239] on label "SAVE 0% 1 PACK (60 Loads) Variant sold out or unavailable" at bounding box center [835, 240] width 110 height 87
click at [946, 255] on span "(180 Loads)" at bounding box center [951, 260] width 62 height 10
click at [1175, 255] on span "(720 Loads)" at bounding box center [1182, 260] width 63 height 10
click at [842, 241] on label "SAVE 0% 1 PACK (60 Loads) Variant sold out or unavailable" at bounding box center [835, 240] width 110 height 87
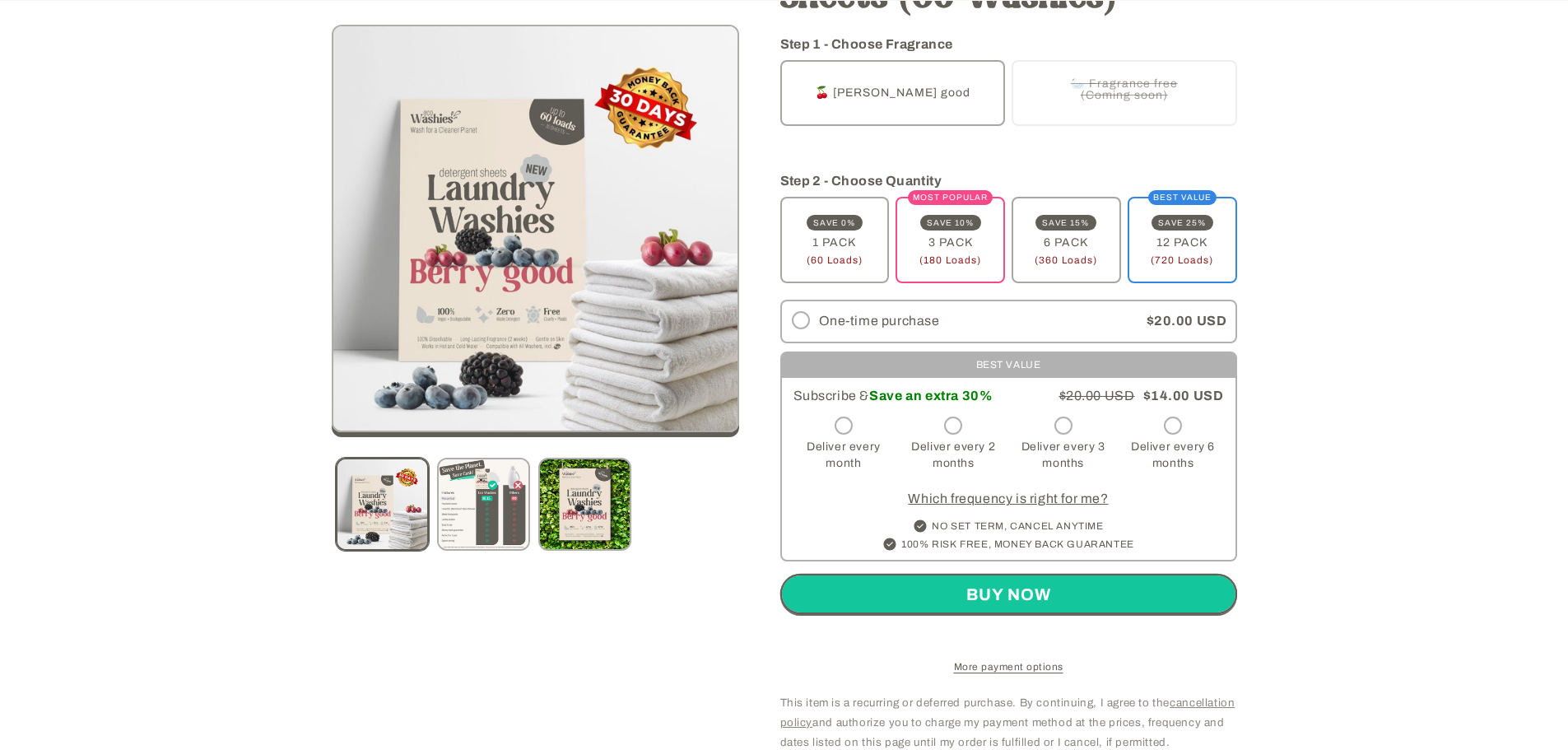
click at [1165, 237] on label "BEST VALUE SAVE 25% 12 PACK (720 Loads) Variant sold out or unavailable" at bounding box center [1183, 240] width 110 height 87
click at [1055, 242] on label "SAVE 15% 6 PACK (360 Loads) Variant sold out or unavailable" at bounding box center [1067, 240] width 110 height 87
click at [943, 244] on label "MOST POPULAR SAVE 10% 3 PACK (180 Loads) Variant sold out or unavailable" at bounding box center [951, 240] width 110 height 87
click at [863, 243] on label "SAVE 0% 1 PACK (60 Loads) Variant sold out or unavailable" at bounding box center [835, 240] width 110 height 87
click at [1072, 94] on label "🦢 Fragrance free (Coming soon) Variant sold out or unavailable" at bounding box center [1124, 93] width 226 height 66
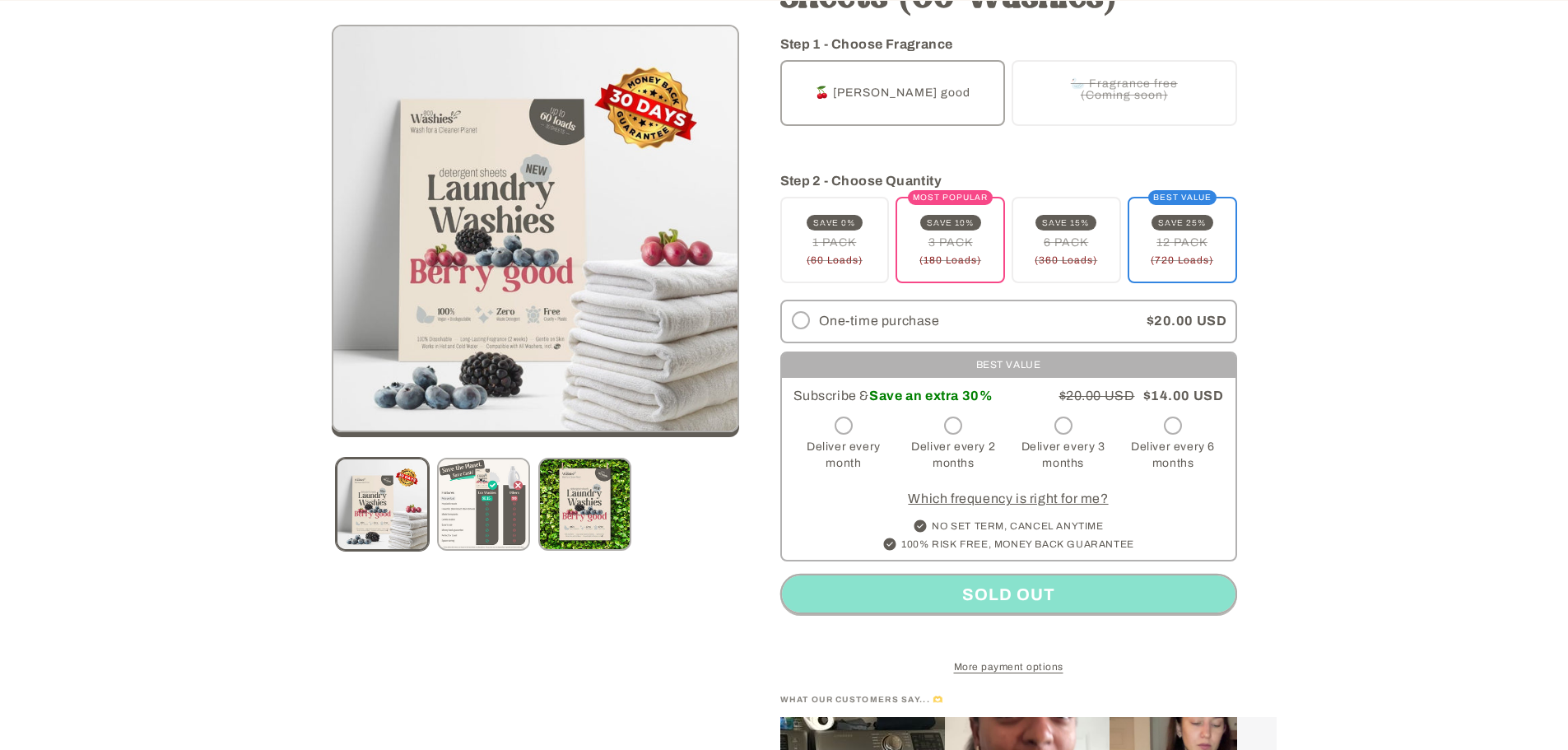
click at [1062, 241] on label "SAVE 15% 6 PACK (360 Loads) Variant sold out or unavailable" at bounding box center [1067, 240] width 110 height 87
click at [1174, 237] on label "BEST VALUE SAVE 25% 12 PACK (720 Loads) Variant sold out or unavailable" at bounding box center [1183, 240] width 110 height 87
click at [856, 245] on label "SAVE 0% 1 PACK (60 Loads) Variant sold out or unavailable" at bounding box center [835, 240] width 110 height 87
click at [970, 89] on label "🍒 Berry good Variant sold out or unavailable" at bounding box center [893, 93] width 226 height 66
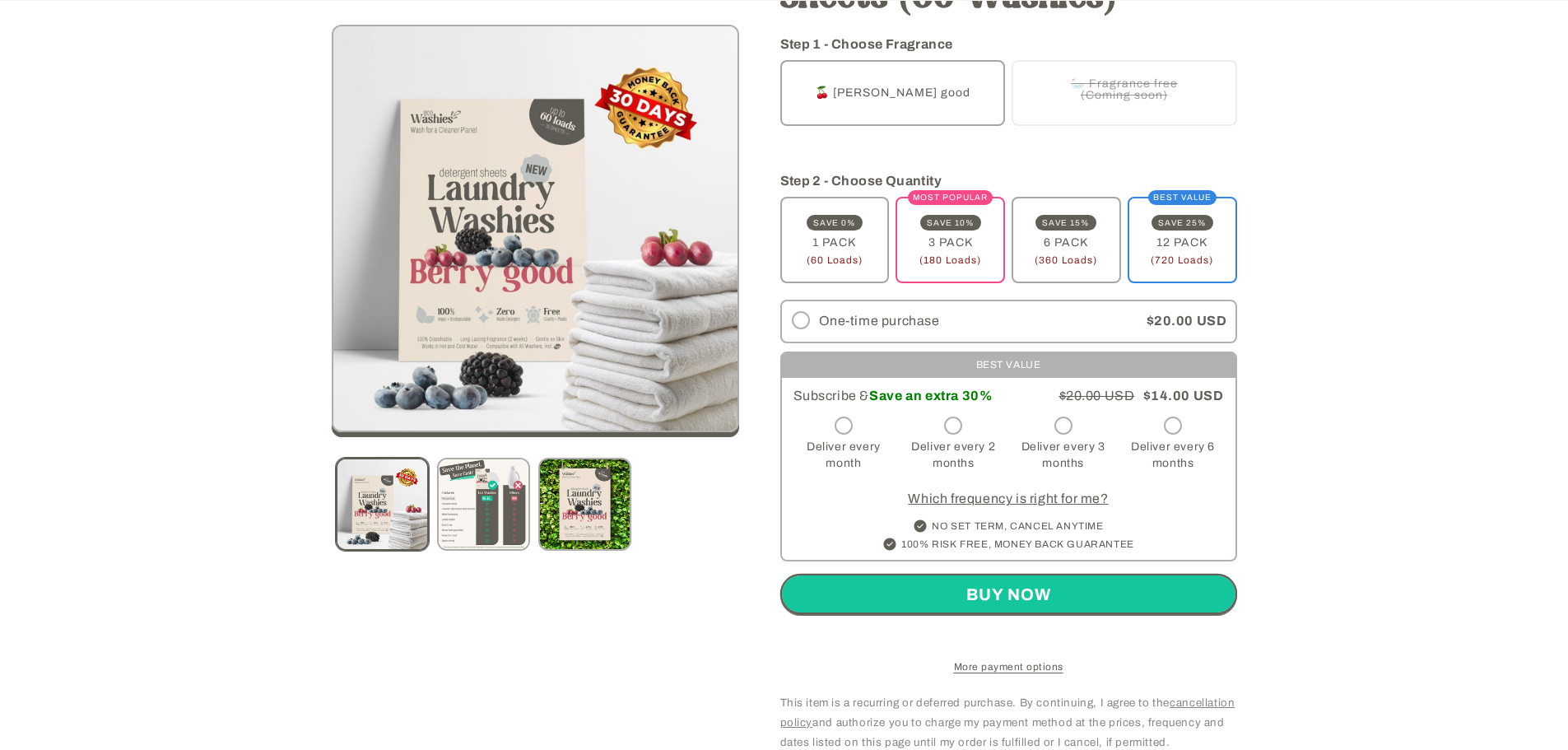
click at [1080, 100] on label "🦢 Fragrance free (Coming soon) Variant sold out or unavailable" at bounding box center [1124, 93] width 226 height 66
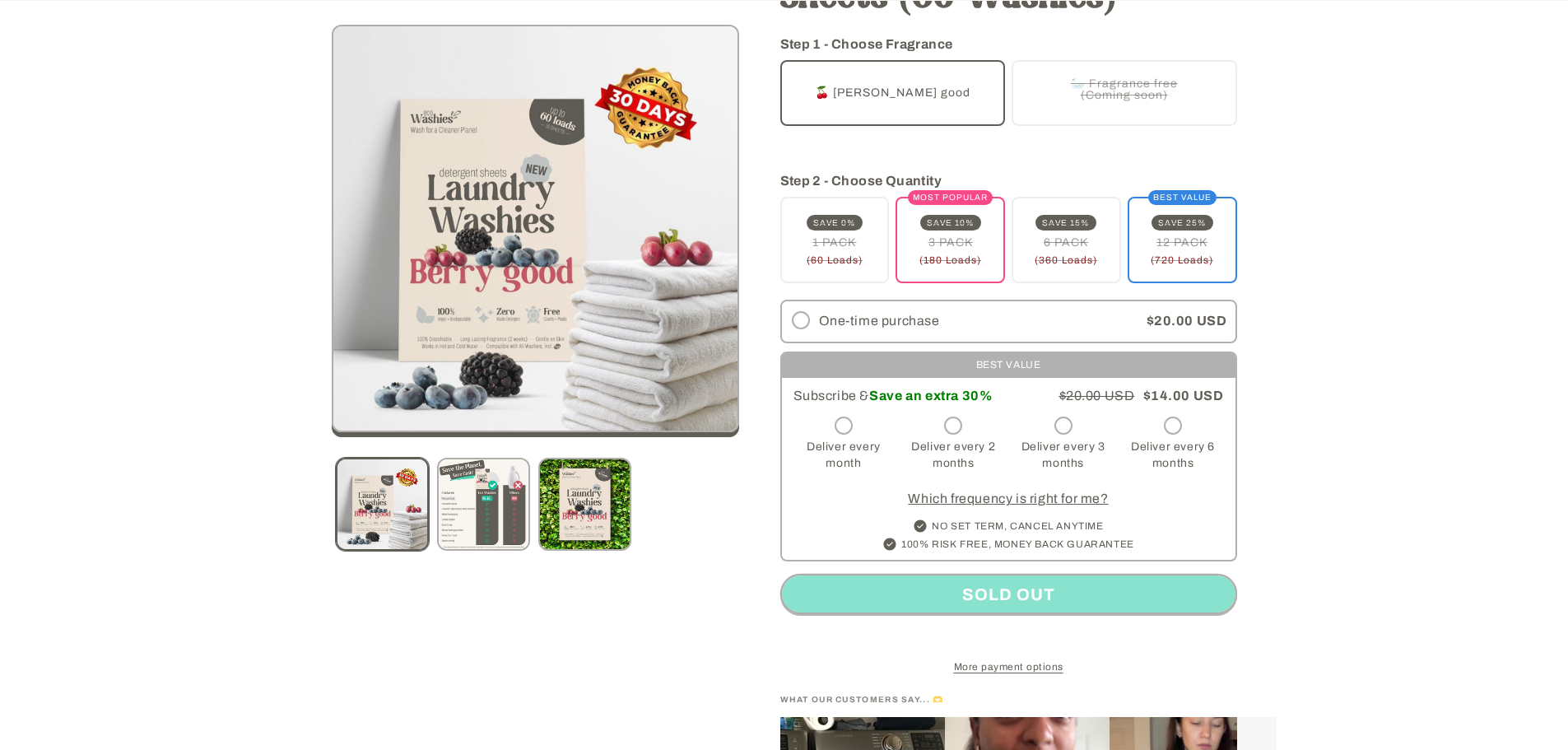
click at [940, 96] on label "🍒 Berry good Variant sold out or unavailable" at bounding box center [893, 93] width 226 height 66
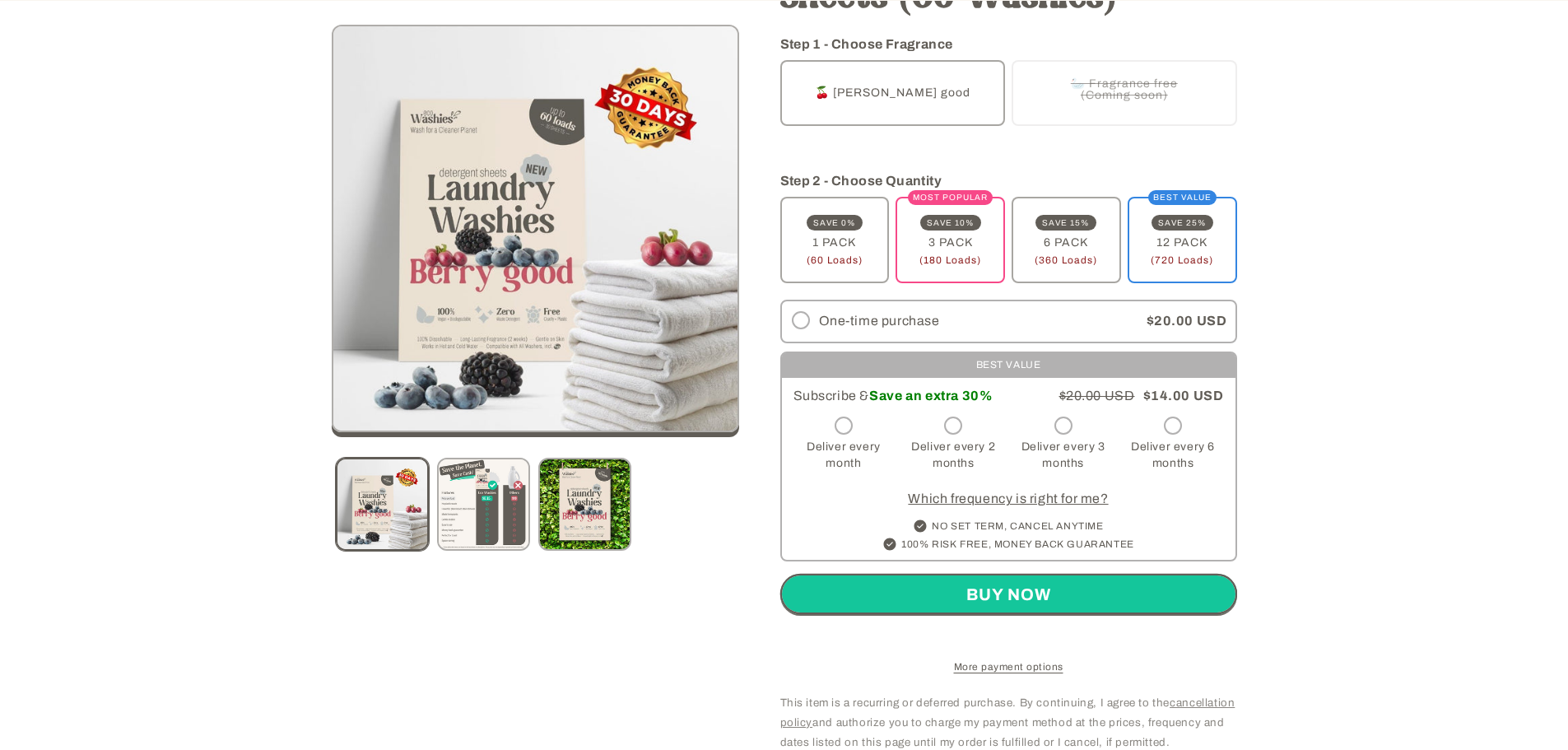
click at [1048, 73] on label "🦢 Fragrance free (Coming soon) Variant sold out or unavailable" at bounding box center [1124, 93] width 226 height 66
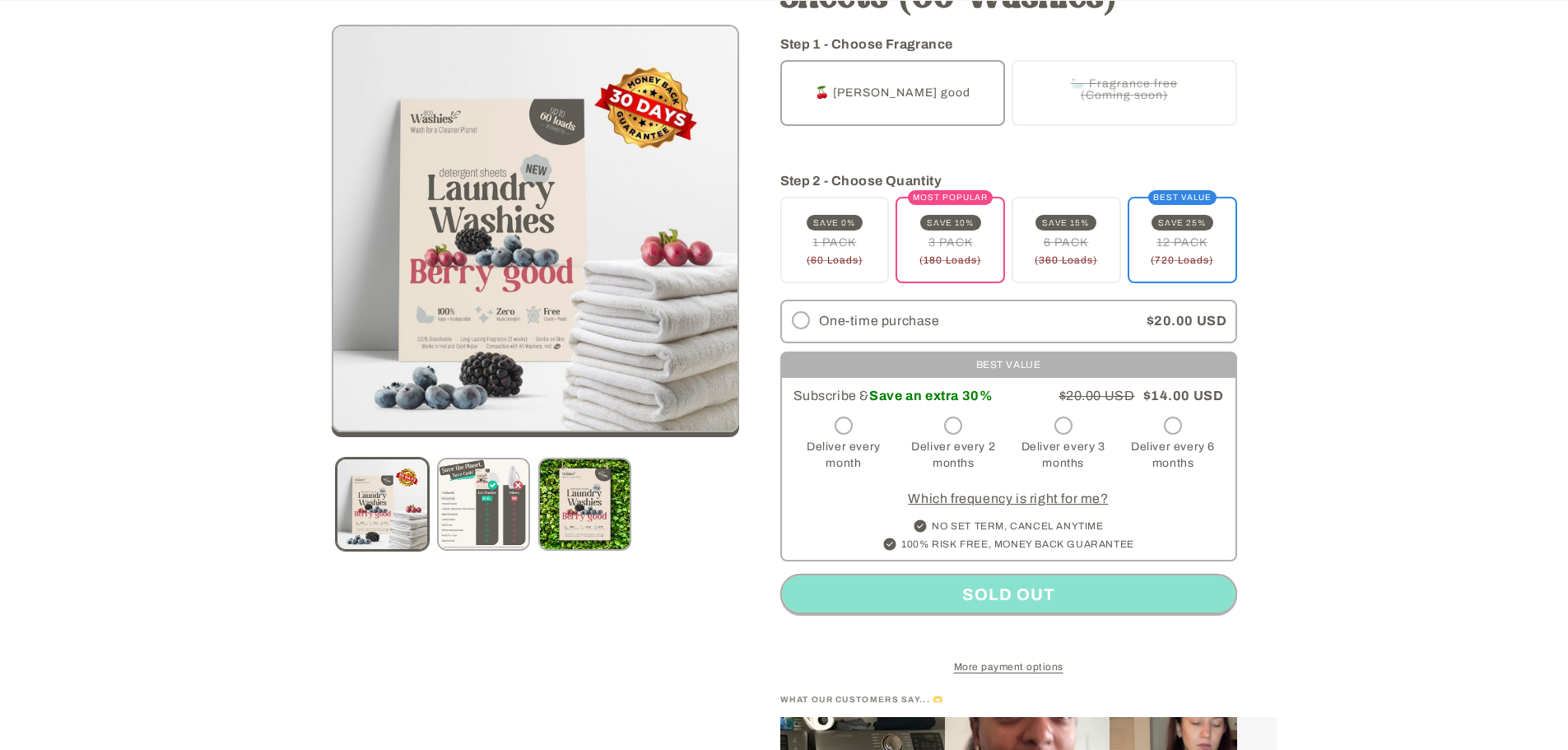
click at [968, 101] on label "🍒 Berry good Variant sold out or unavailable" at bounding box center [893, 93] width 226 height 66
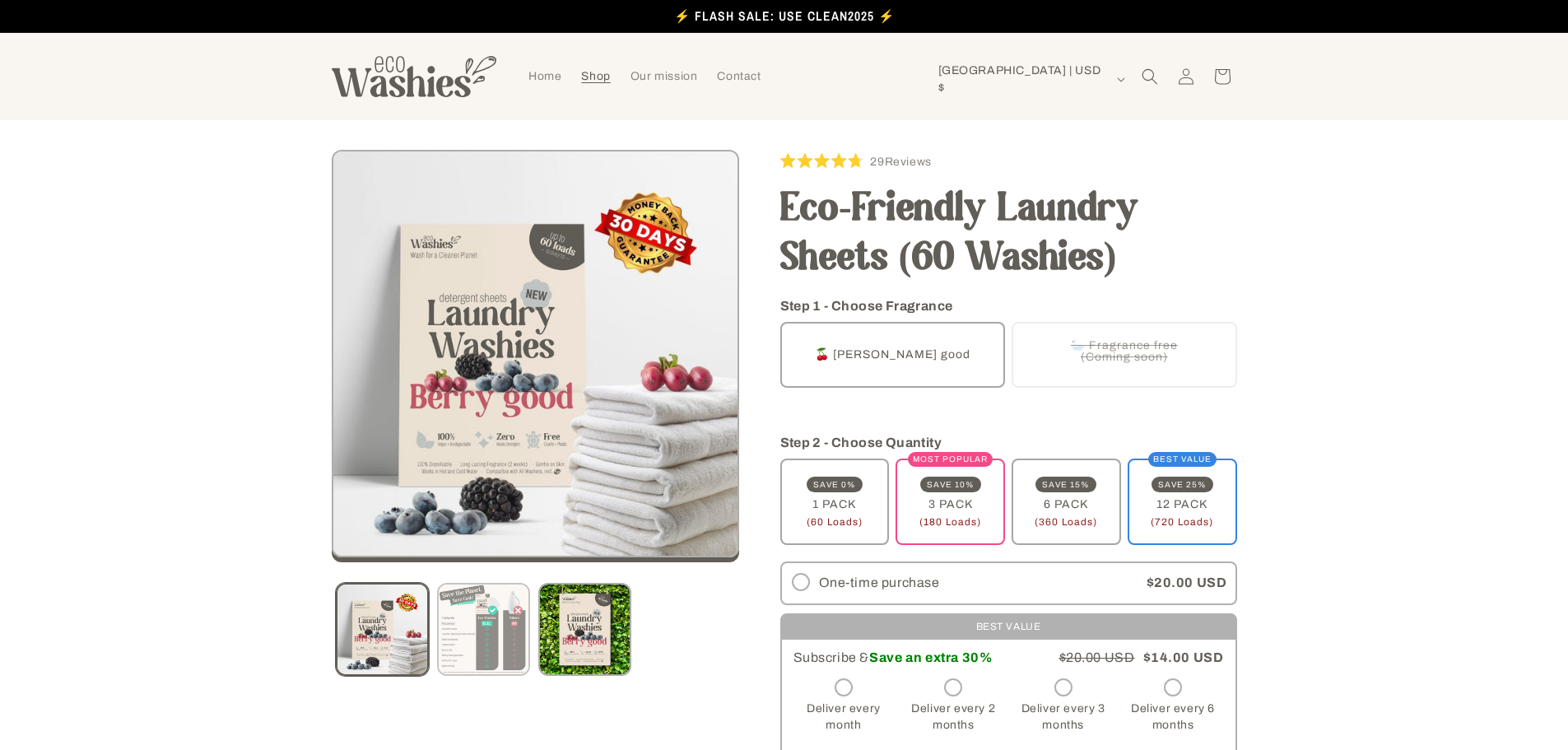
click at [500, 633] on button "Load image 2 in gallery view" at bounding box center [483, 629] width 93 height 93
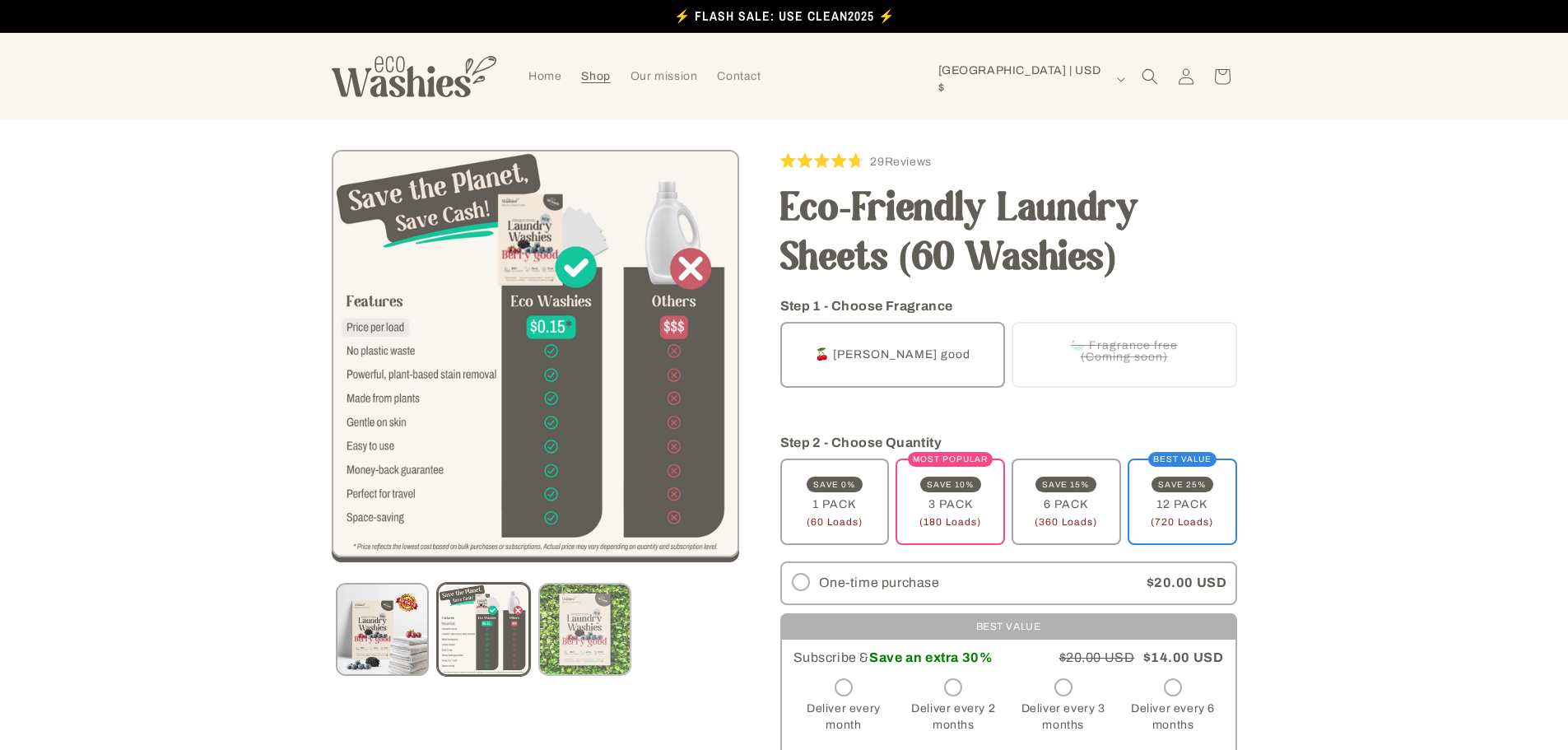
click at [584, 643] on button "Load image 3 in gallery view" at bounding box center [584, 629] width 93 height 93
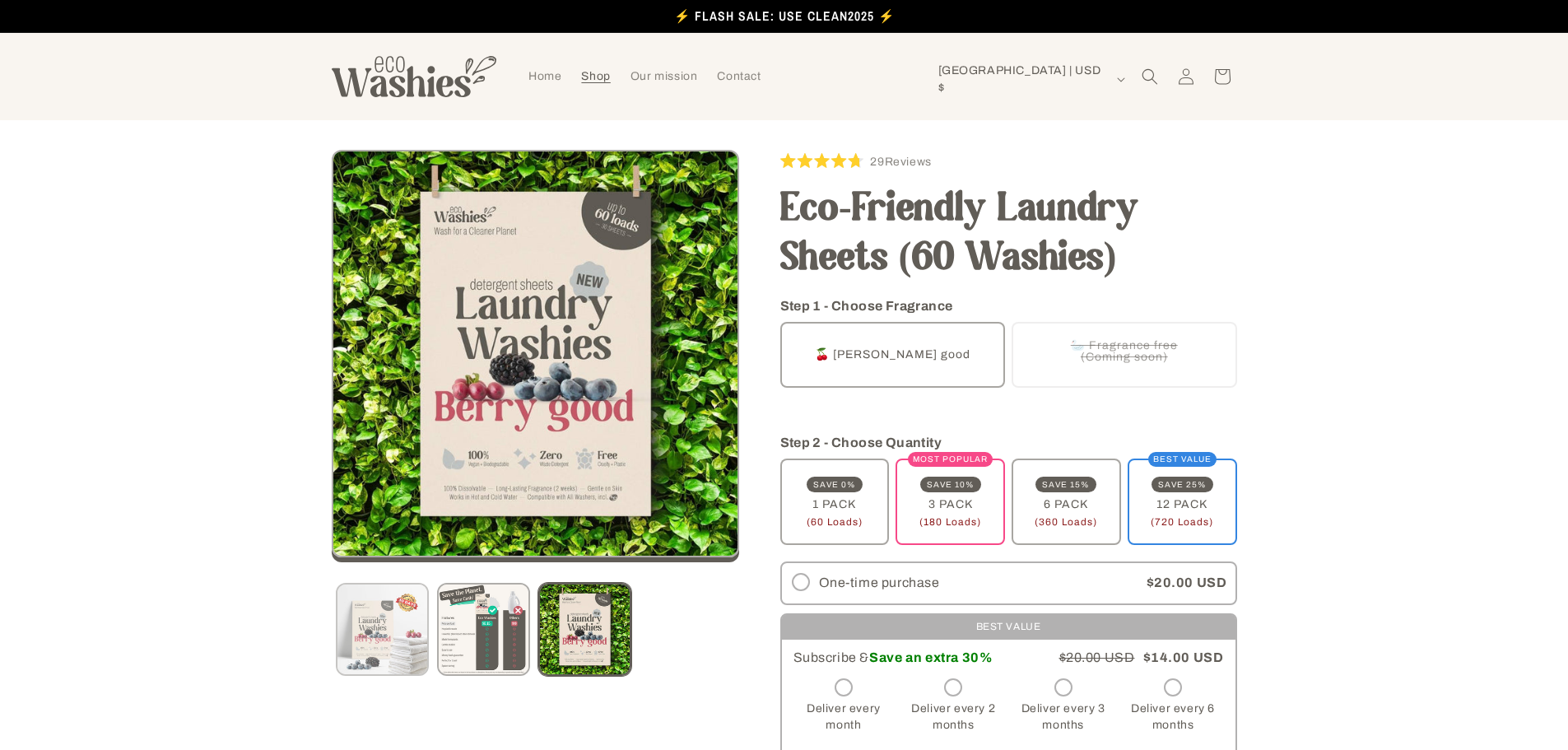
click at [397, 645] on button "Load image 1 in gallery view" at bounding box center [382, 629] width 93 height 93
